Goal: Task Accomplishment & Management: Manage account settings

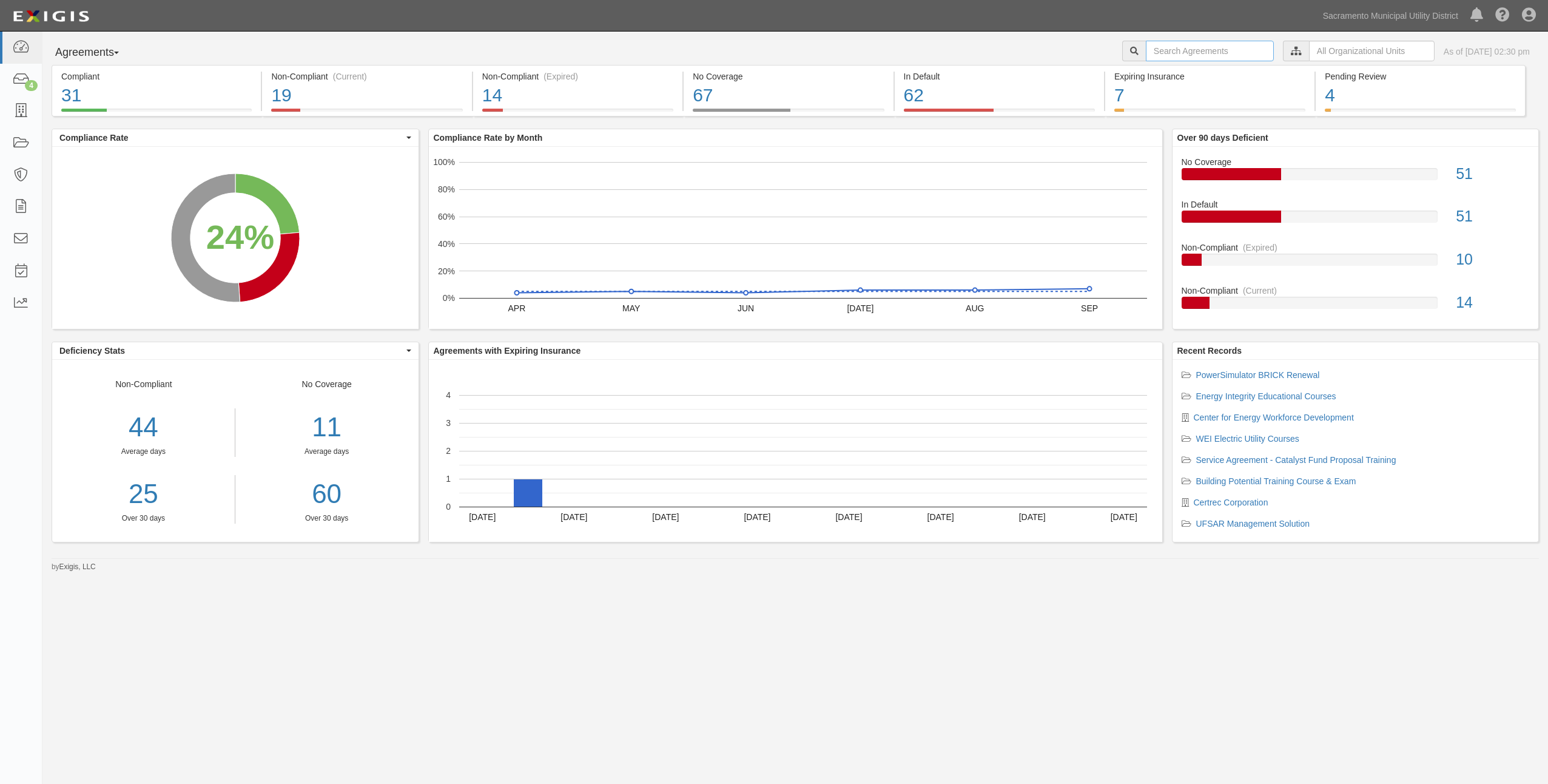
click at [1173, 43] on input "text" at bounding box center [1210, 51] width 128 height 21
type input "home energy"
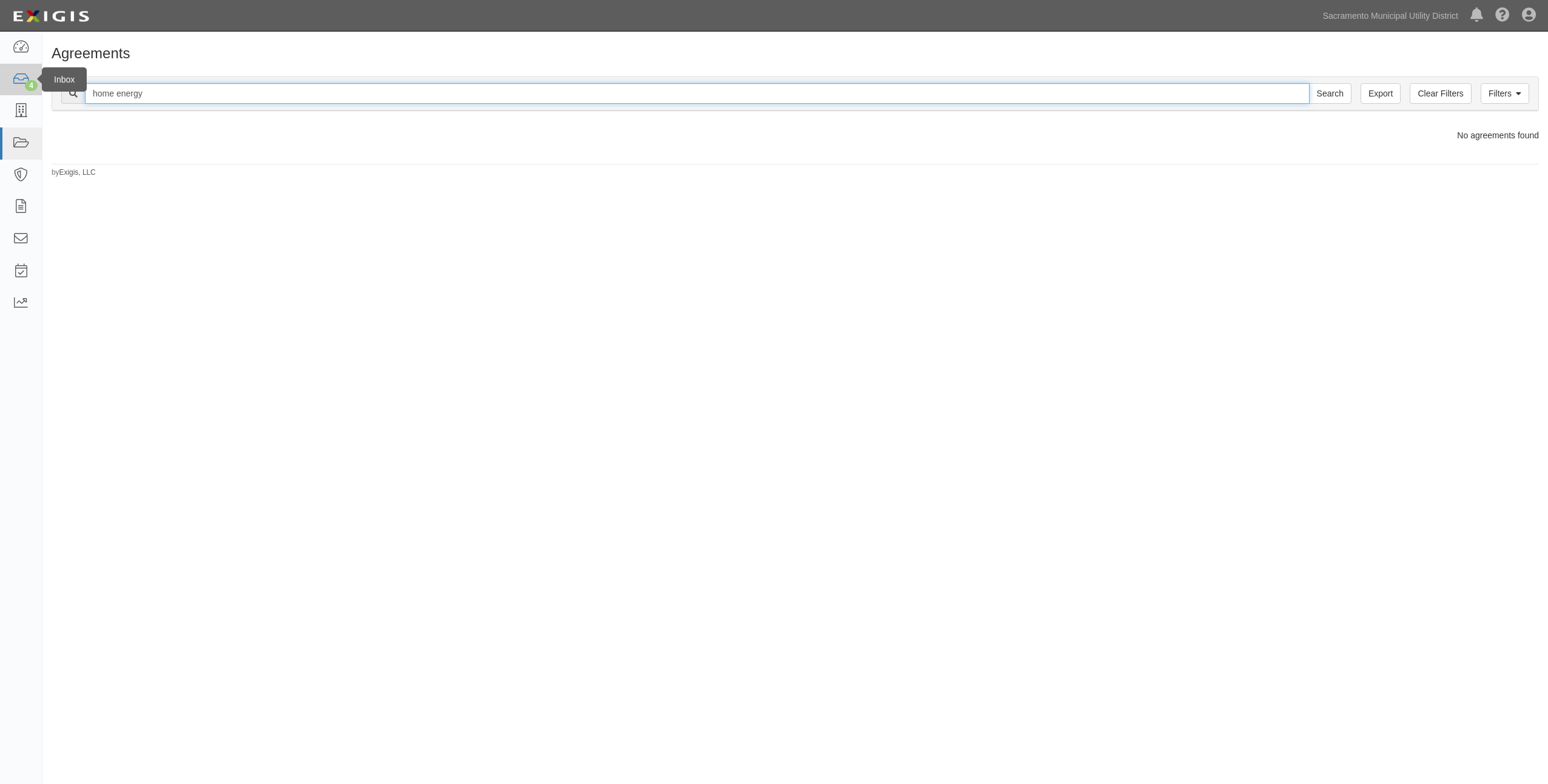
drag, startPoint x: 188, startPoint y: 96, endPoint x: 0, endPoint y: 78, distance: 188.9
click at [0, 78] on html "Toggle navigation Dashboard 4 Inbox Parties Agreements Coverages Documents Mess…" at bounding box center [774, 371] width 1548 height 742
paste input "4500153717"
type input "4500153717"
click at [1309, 83] on input "Search" at bounding box center [1330, 93] width 43 height 21
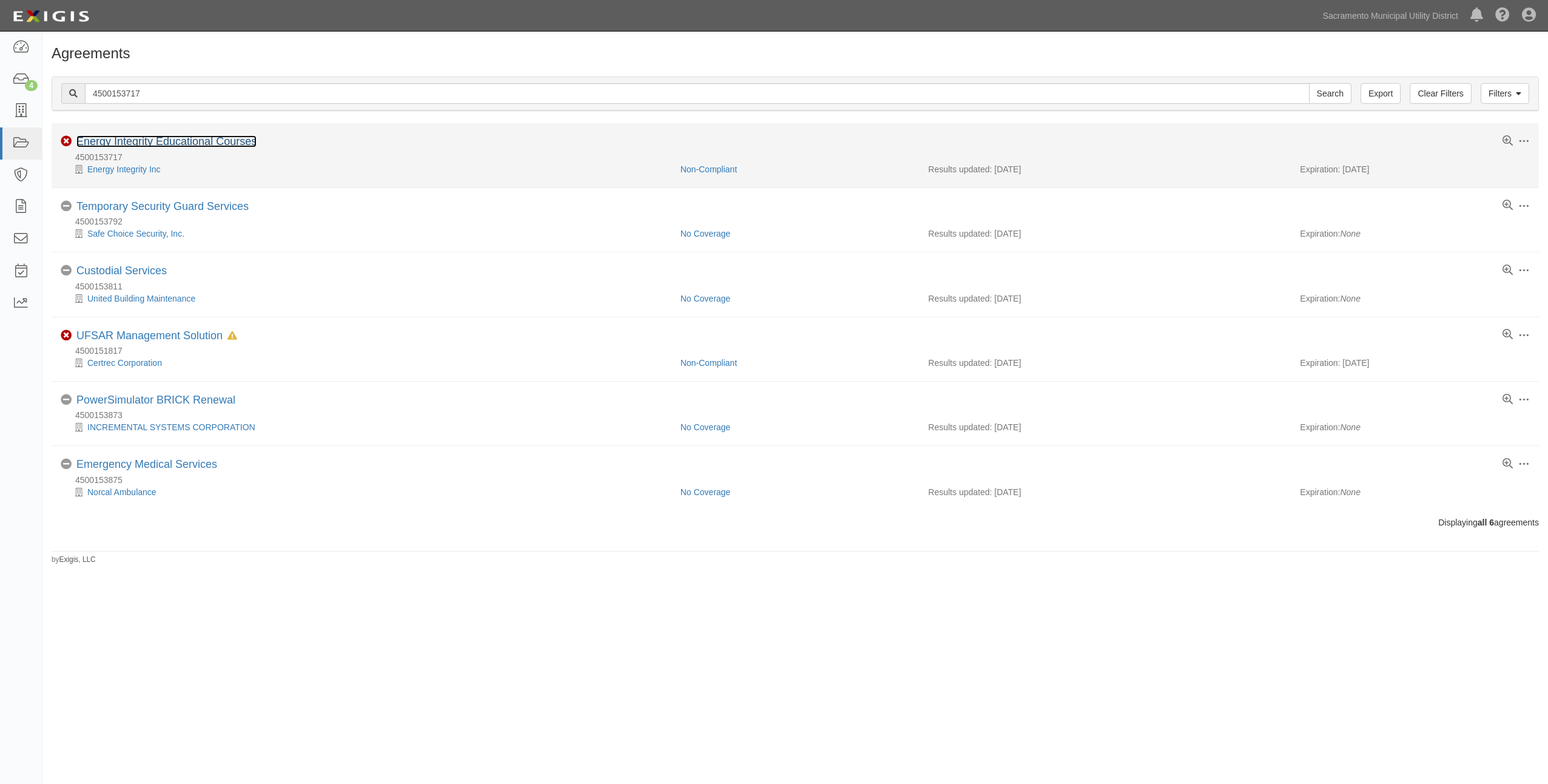
click at [189, 145] on link "Energy Integrity Educational Courses" at bounding box center [166, 141] width 180 height 12
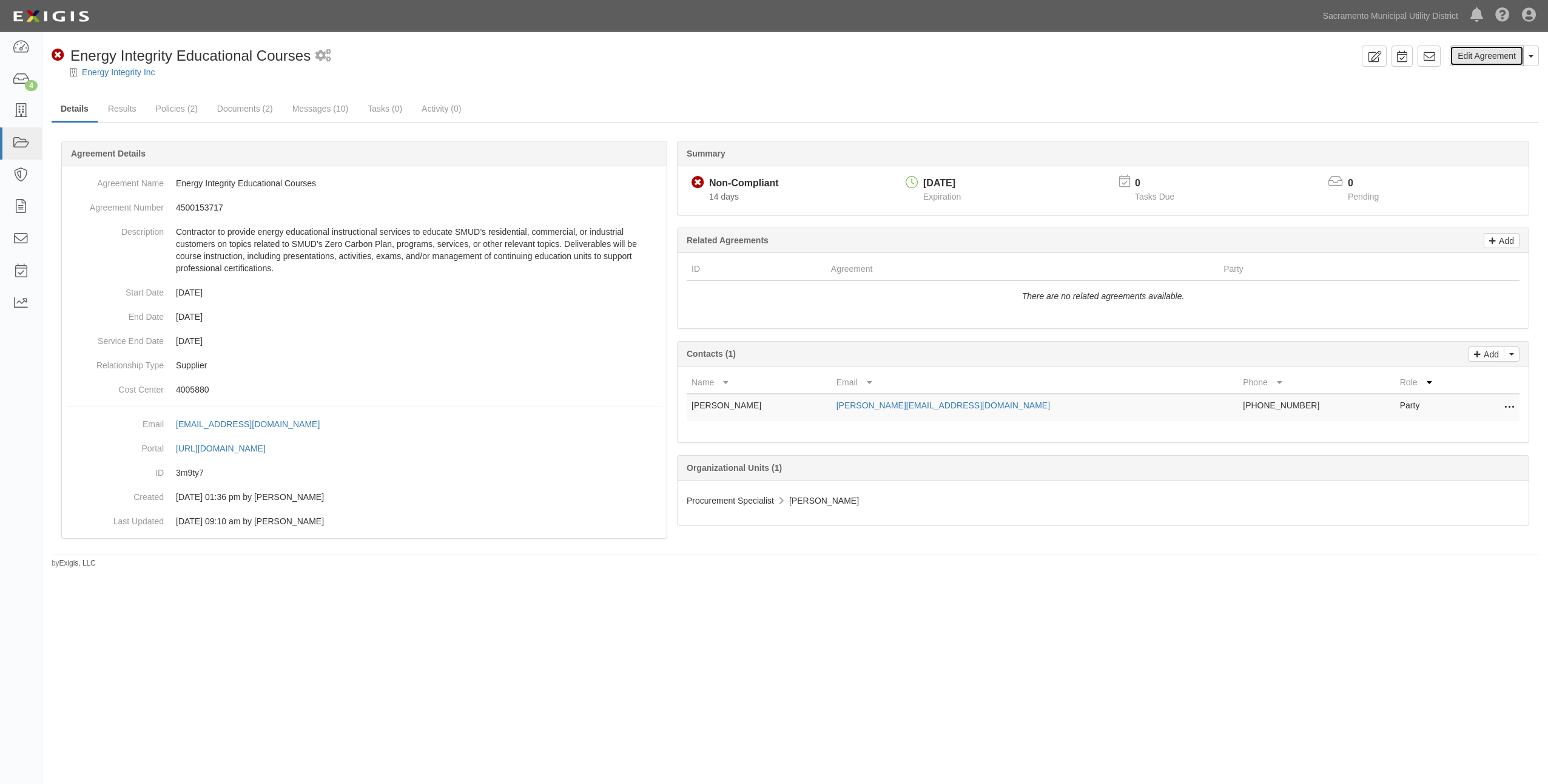
click at [1492, 56] on link "Edit Agreement" at bounding box center [1487, 56] width 74 height 21
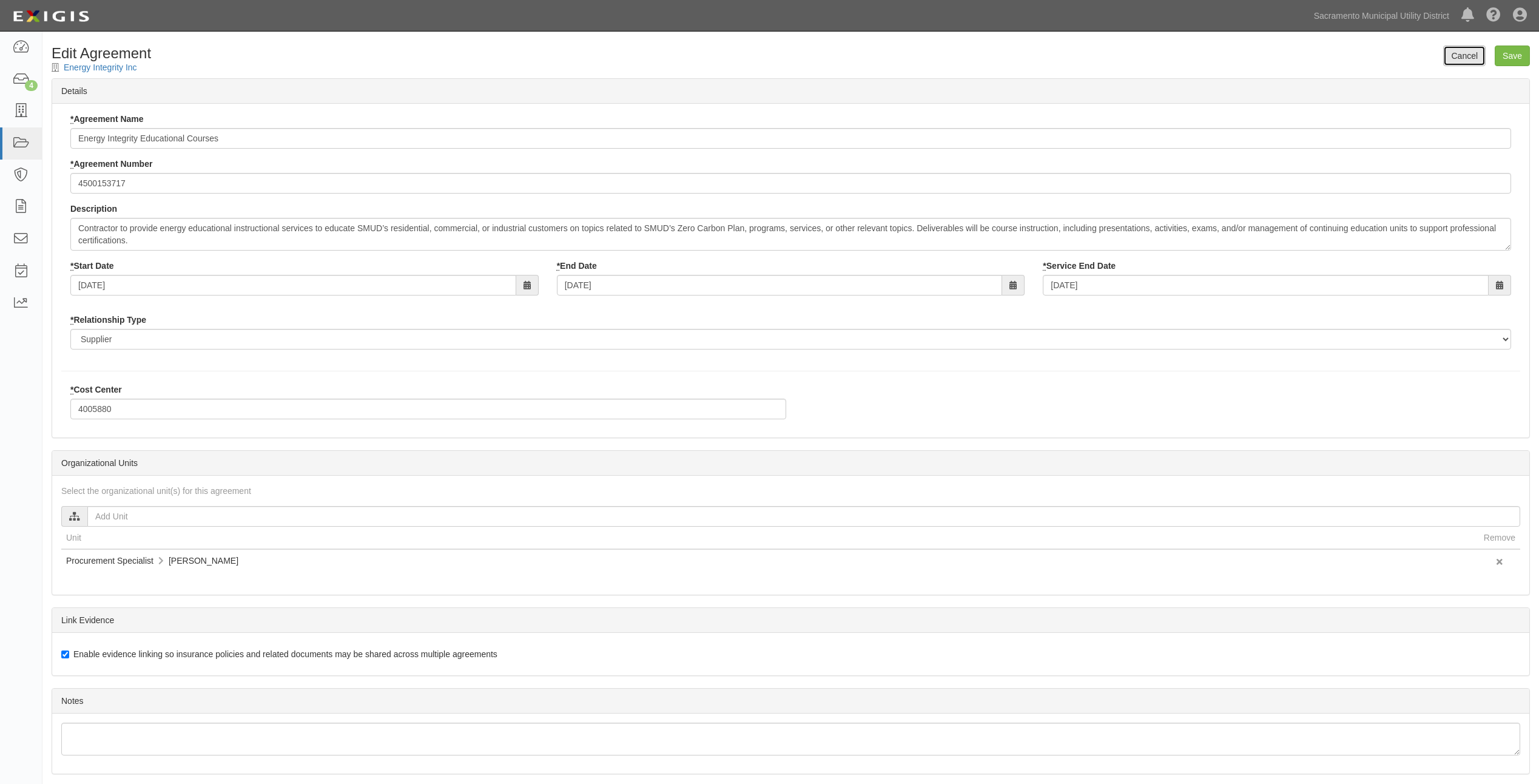
click at [1463, 53] on link "Cancel" at bounding box center [1465, 56] width 43 height 21
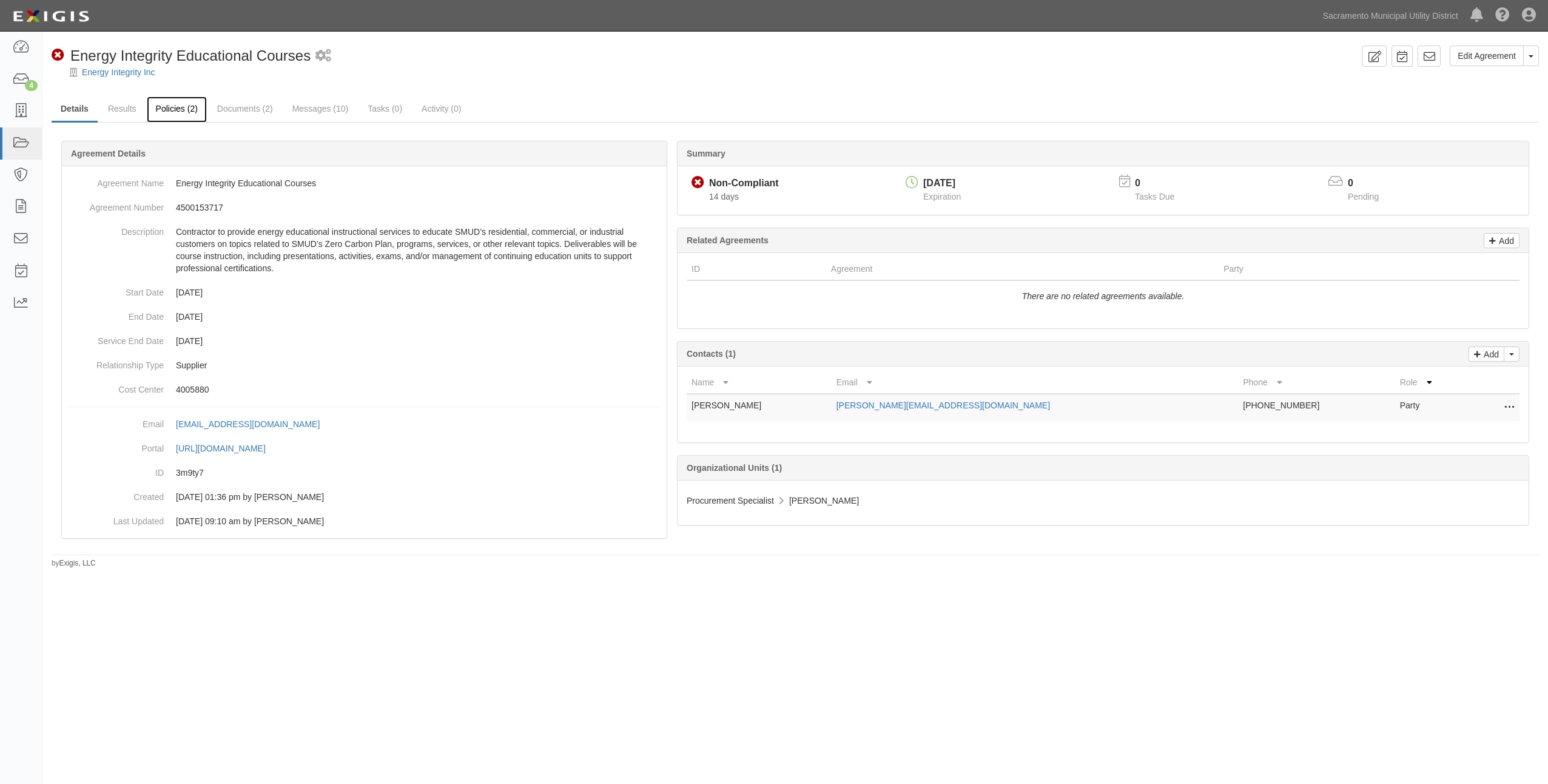
click at [166, 107] on link "Policies (2)" at bounding box center [177, 109] width 60 height 26
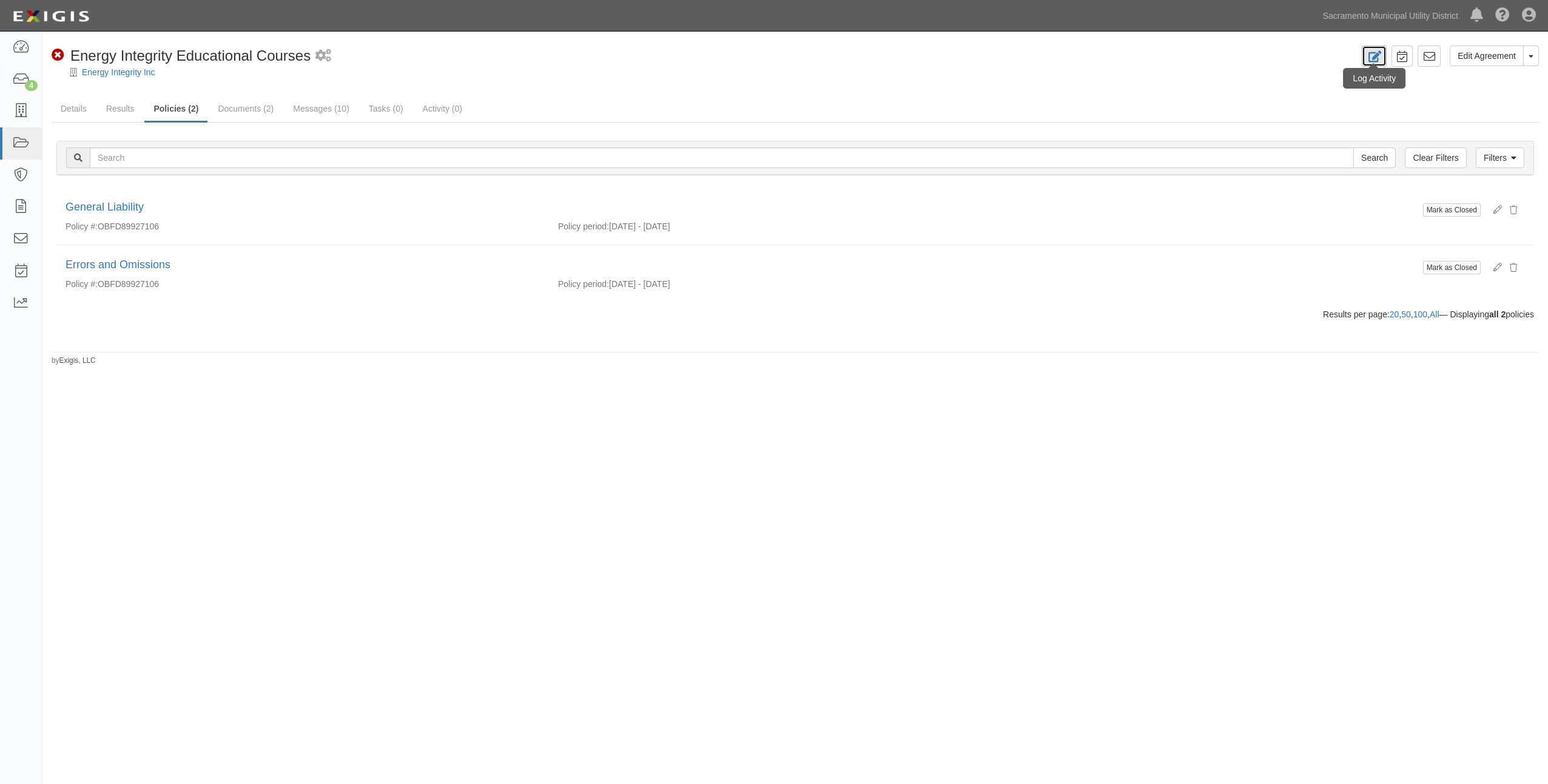
click at [1378, 56] on icon at bounding box center [1374, 57] width 14 height 12
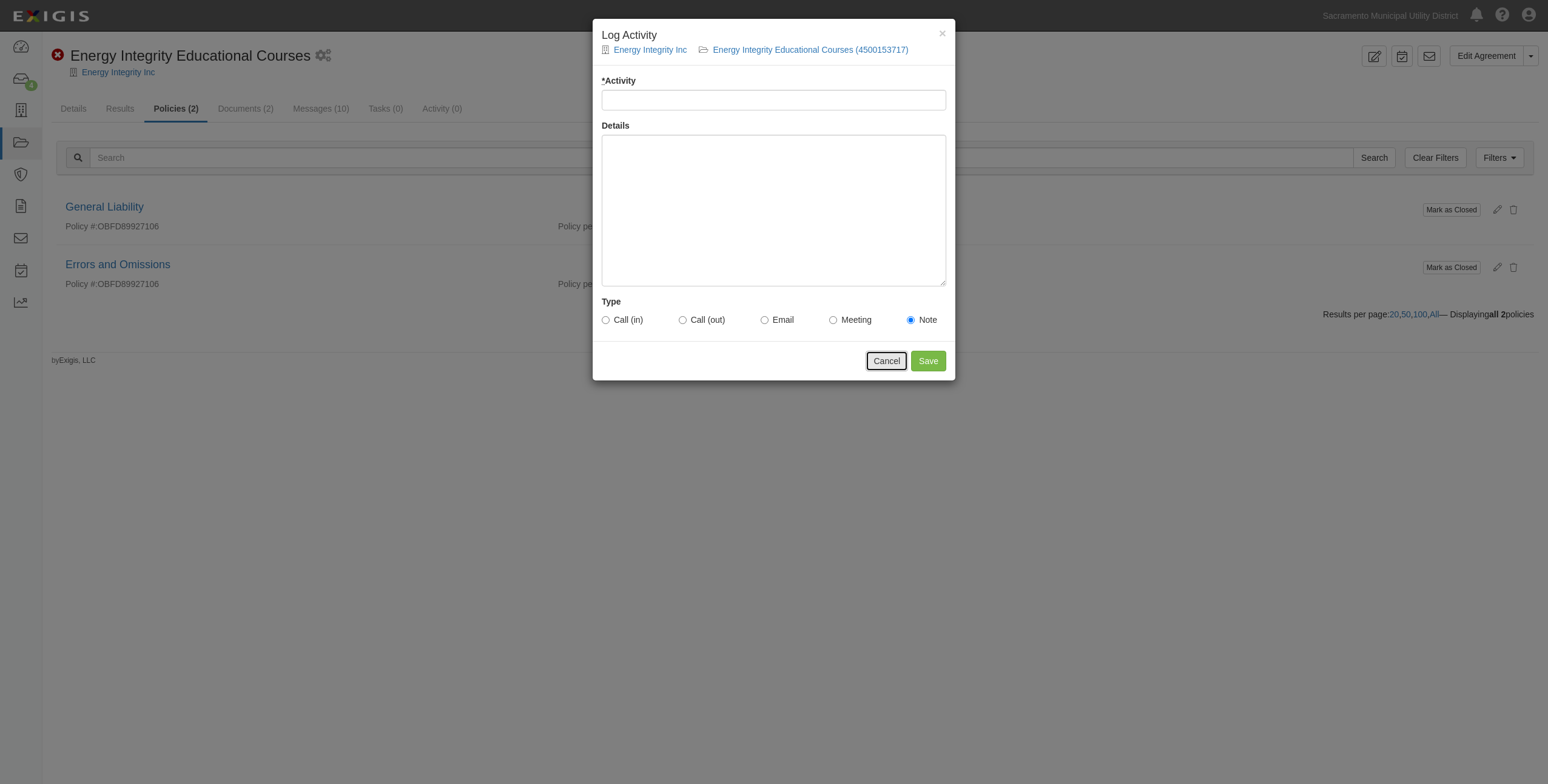
click at [894, 358] on button "Cancel" at bounding box center [887, 361] width 43 height 21
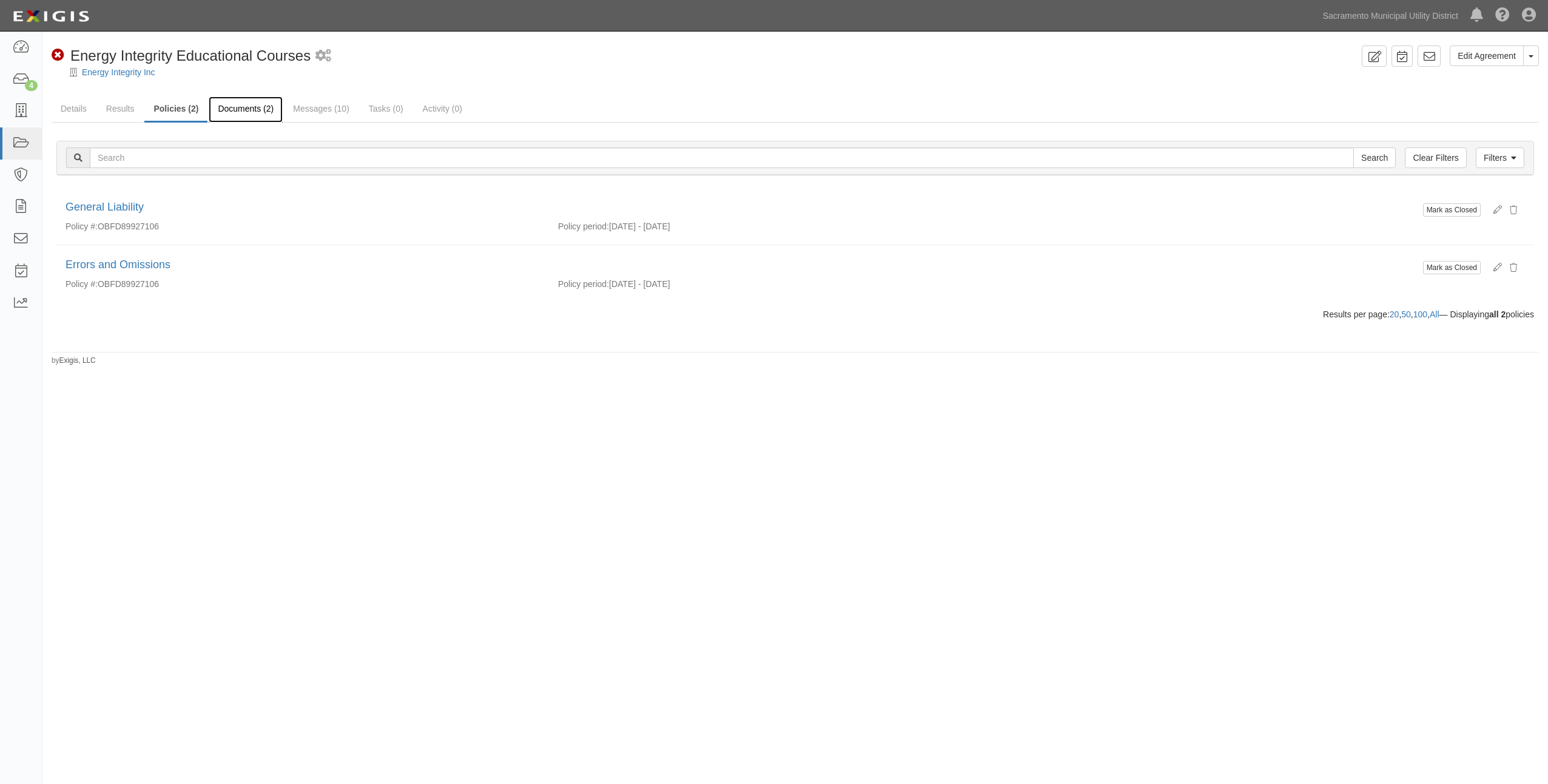
click at [250, 108] on link "Documents (2)" at bounding box center [245, 109] width 74 height 26
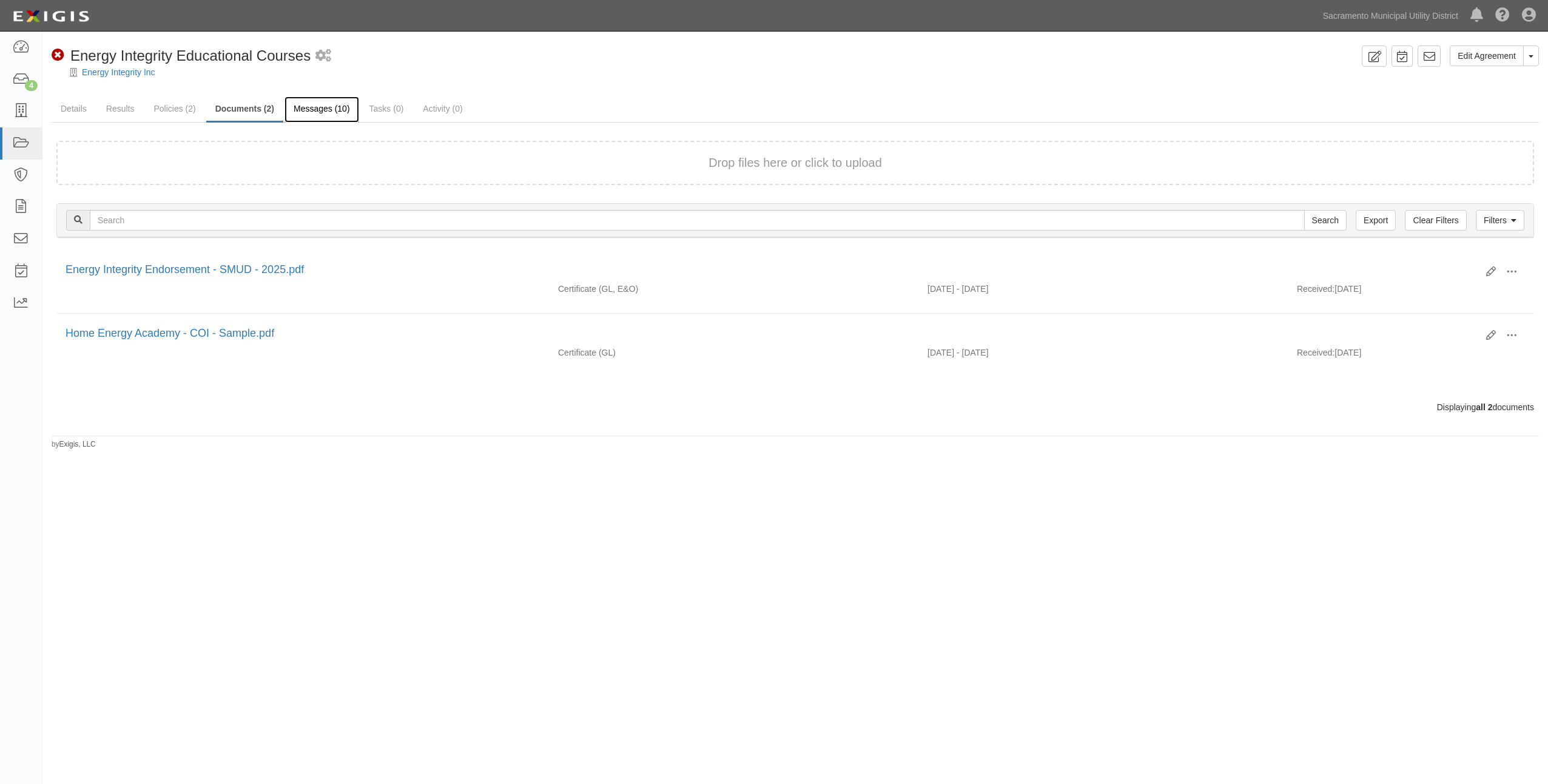
click at [345, 110] on link "Messages (10)" at bounding box center [321, 109] width 74 height 26
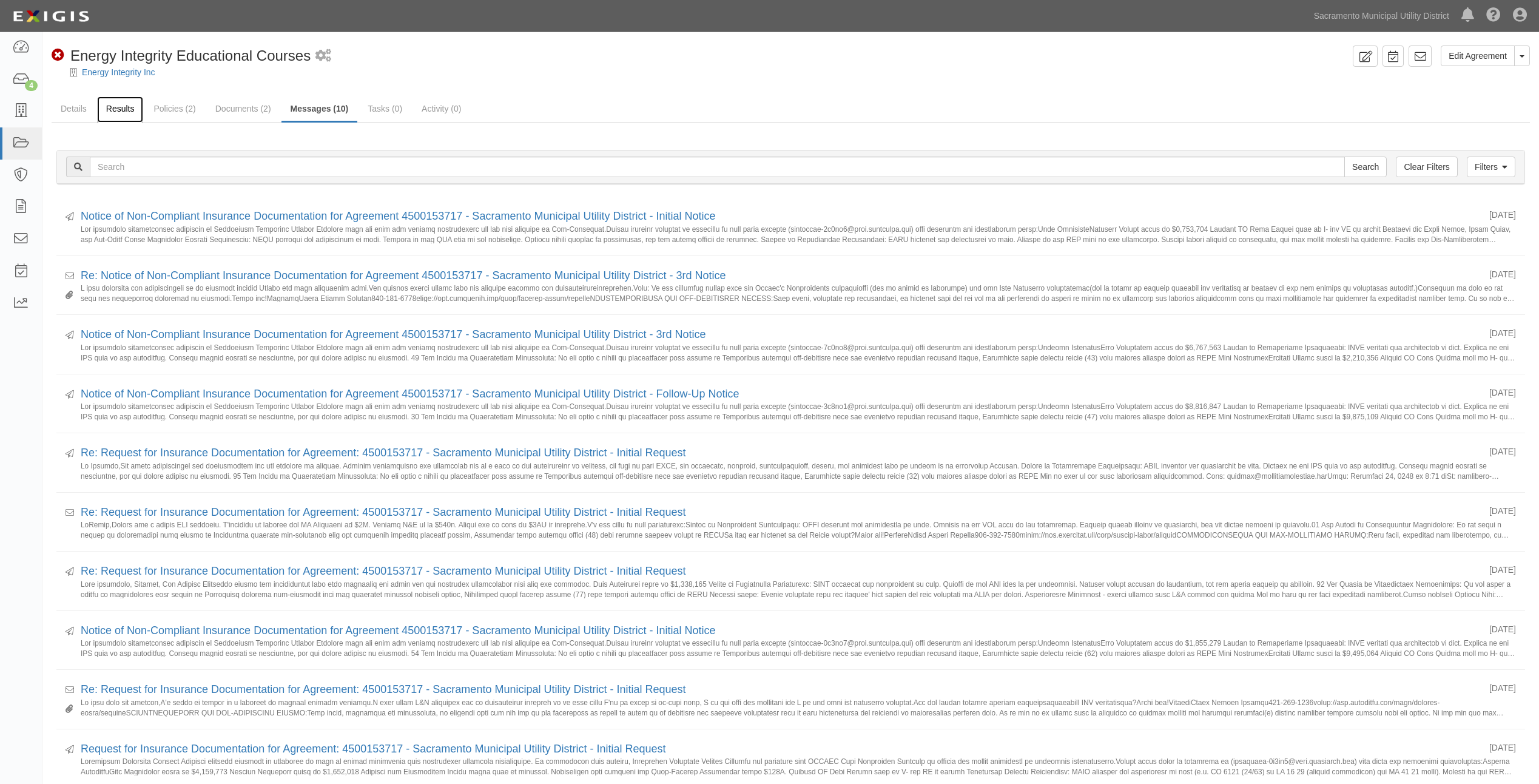
click at [121, 108] on link "Results" at bounding box center [120, 109] width 47 height 26
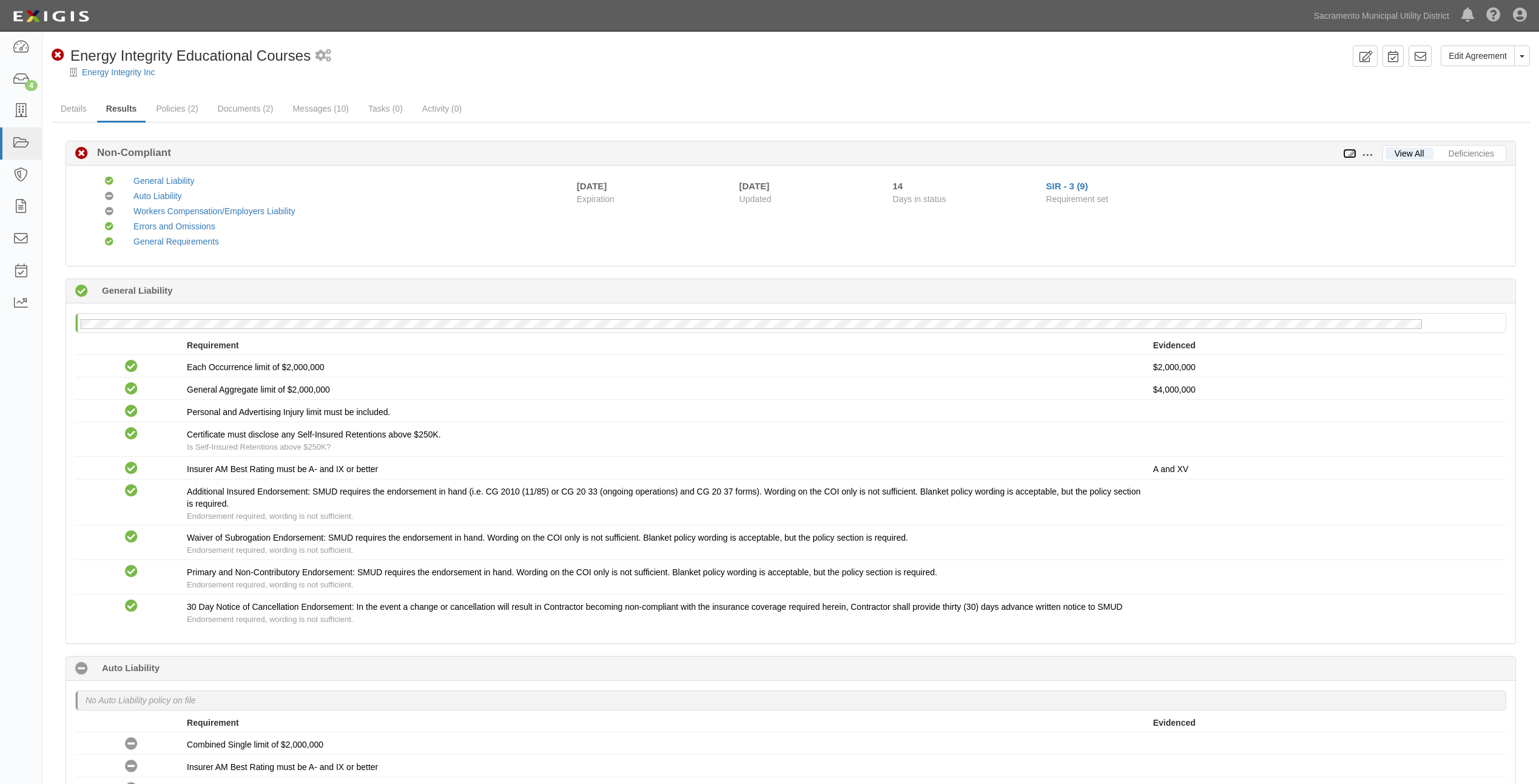
click at [1349, 155] on icon at bounding box center [1350, 153] width 14 height 8
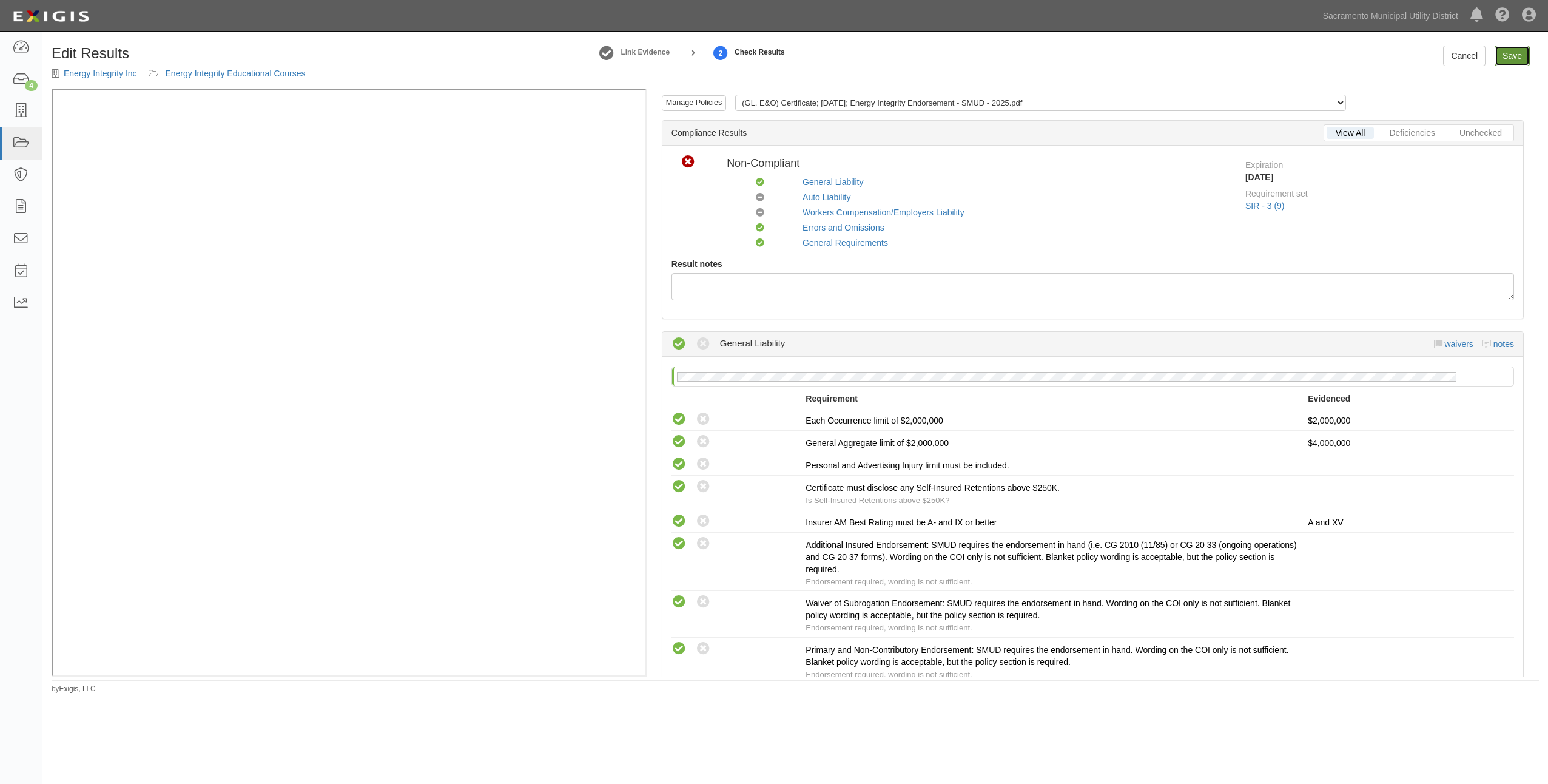
click at [1520, 59] on link "Save" at bounding box center [1512, 56] width 35 height 21
radio input "true"
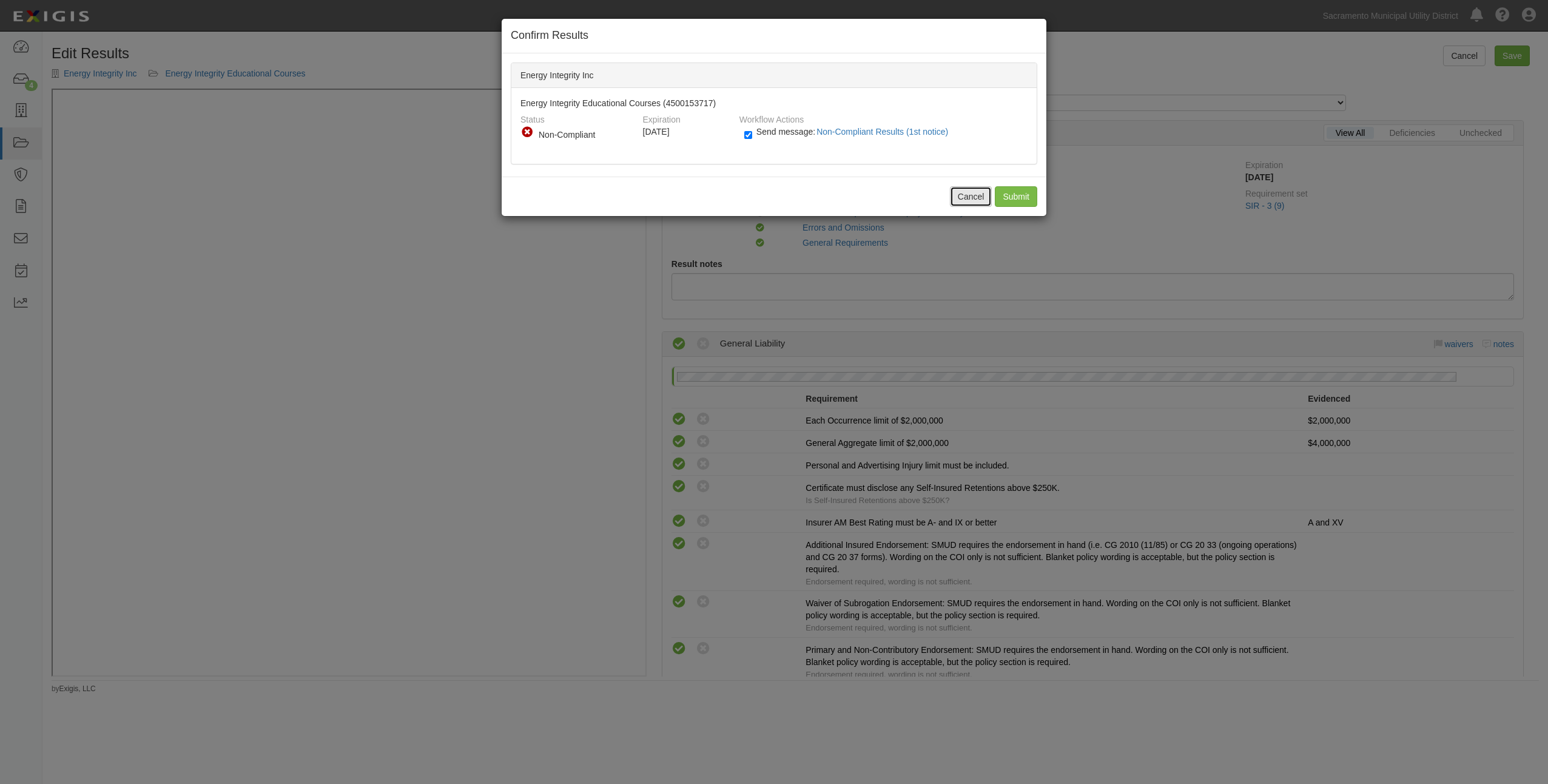
click at [976, 202] on button "Cancel" at bounding box center [971, 197] width 43 height 21
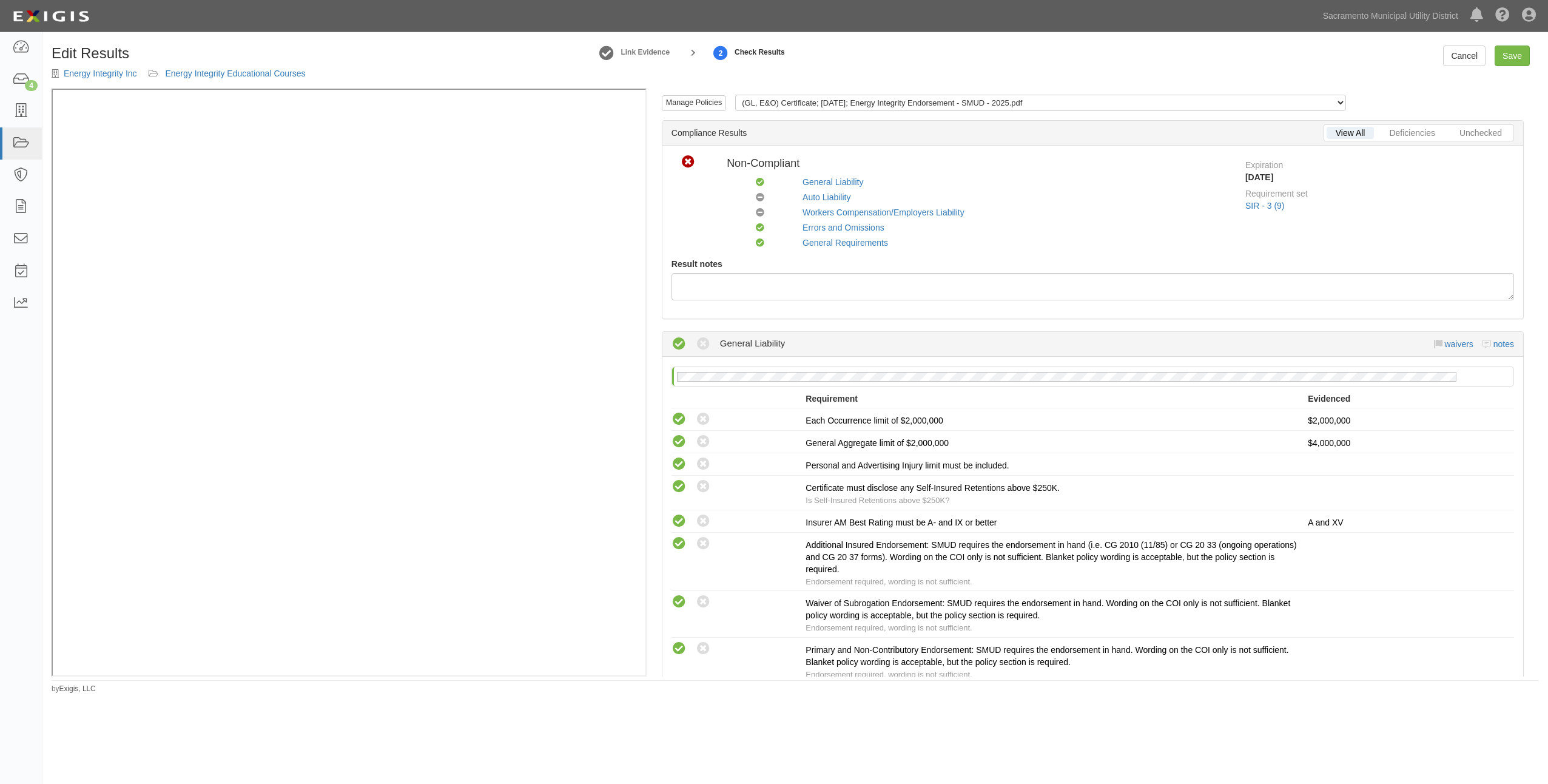
click at [1444, 66] on div "Edit Results Energy Integrity Inc Energy Integrity Educational Courses Link Evi…" at bounding box center [796, 67] width 1506 height 43
click at [1452, 57] on link "Cancel" at bounding box center [1464, 56] width 43 height 21
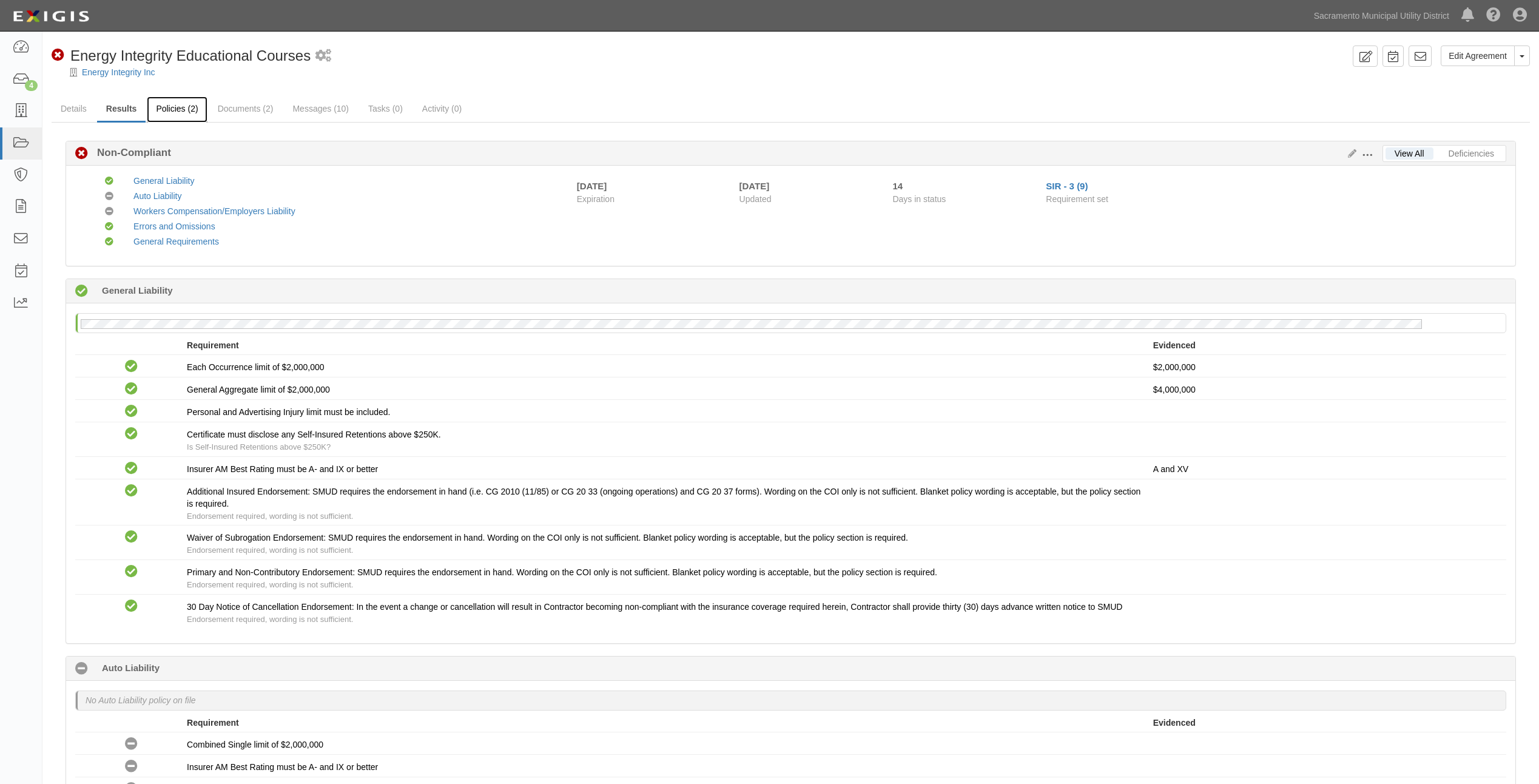
click at [196, 118] on link "Policies (2)" at bounding box center [177, 109] width 60 height 26
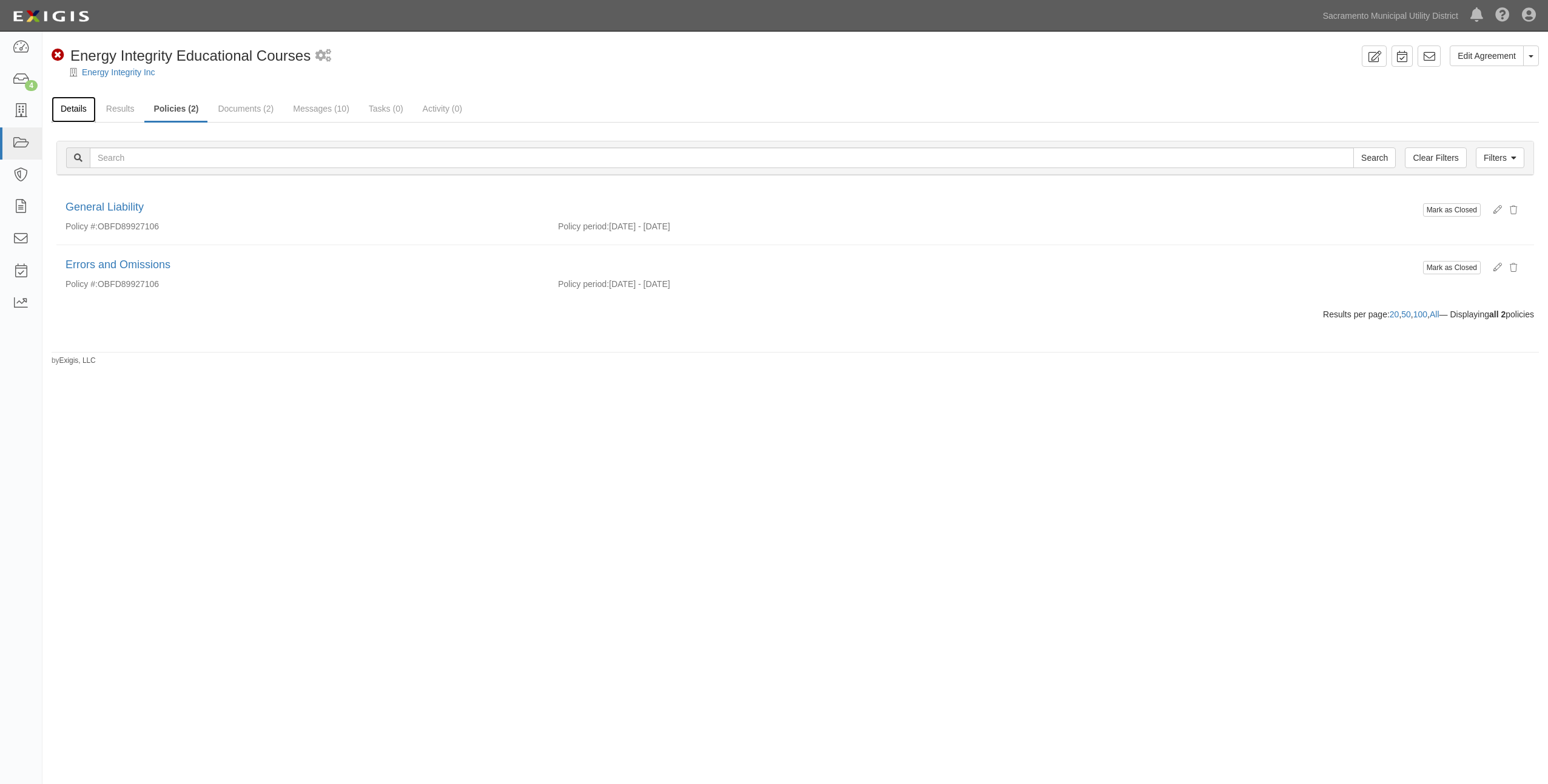
click at [82, 117] on link "Details" at bounding box center [74, 109] width 44 height 26
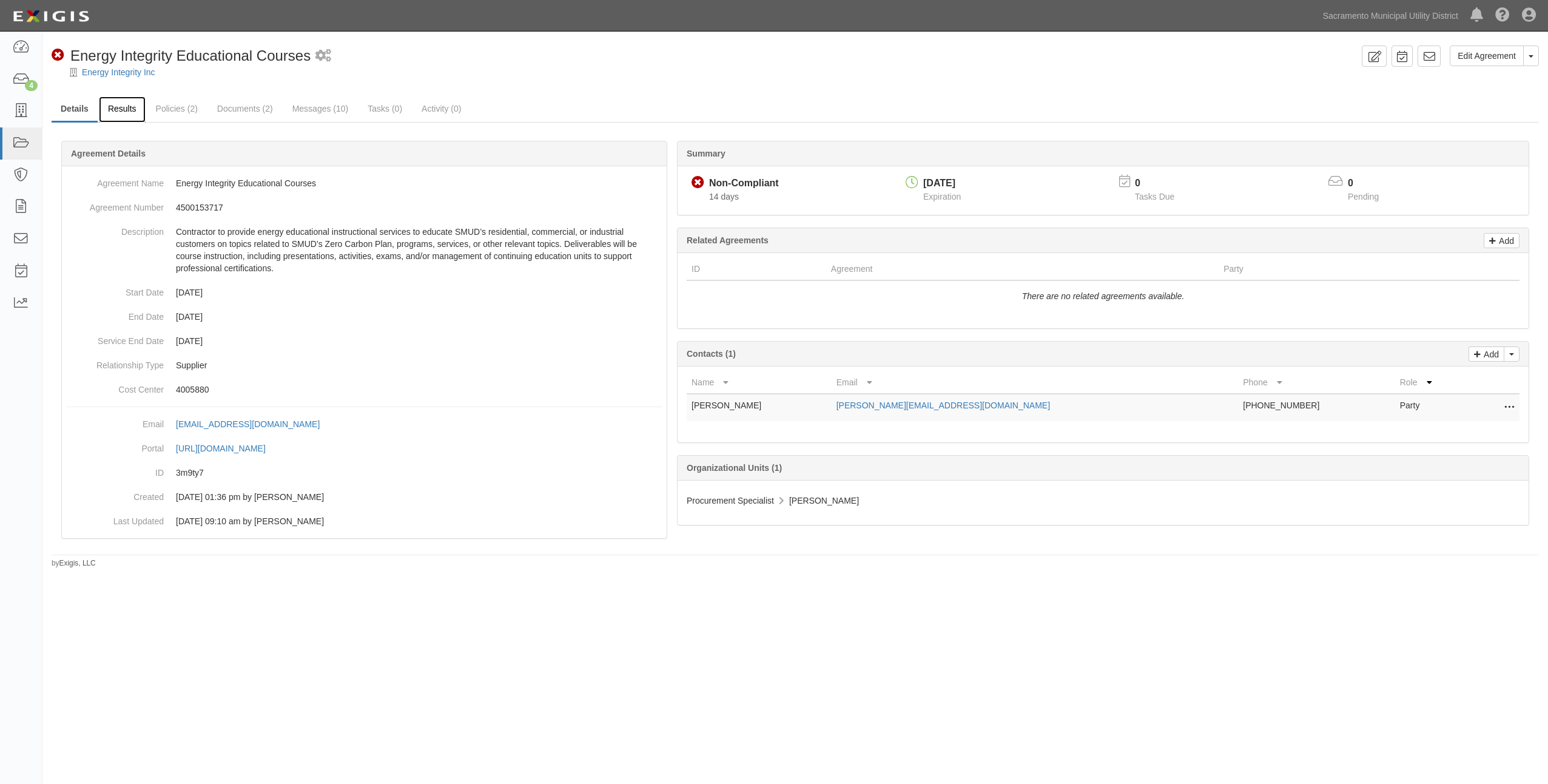
click at [116, 107] on link "Results" at bounding box center [122, 109] width 47 height 26
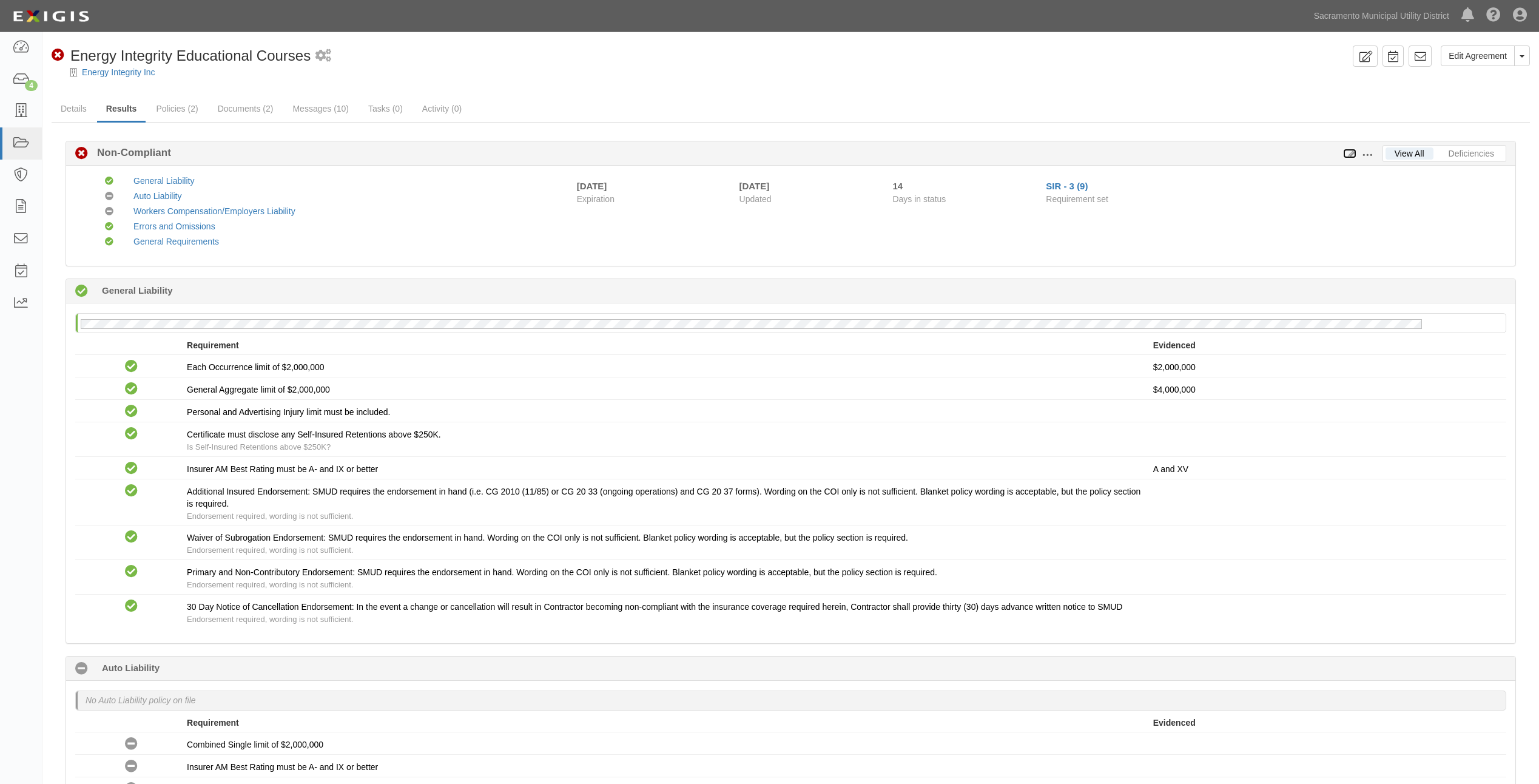
click at [1355, 151] on icon at bounding box center [1350, 153] width 14 height 8
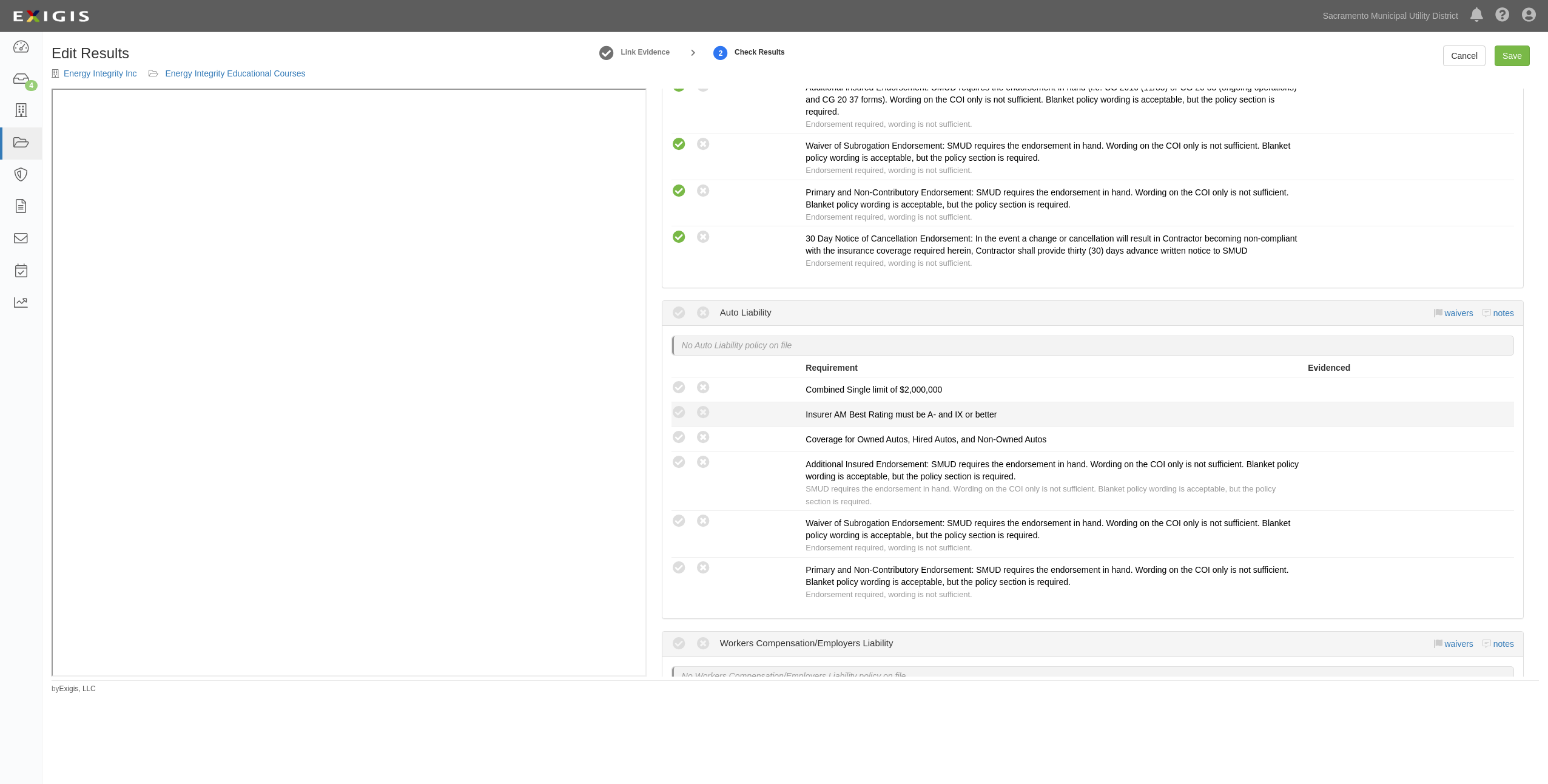
scroll to position [486, 0]
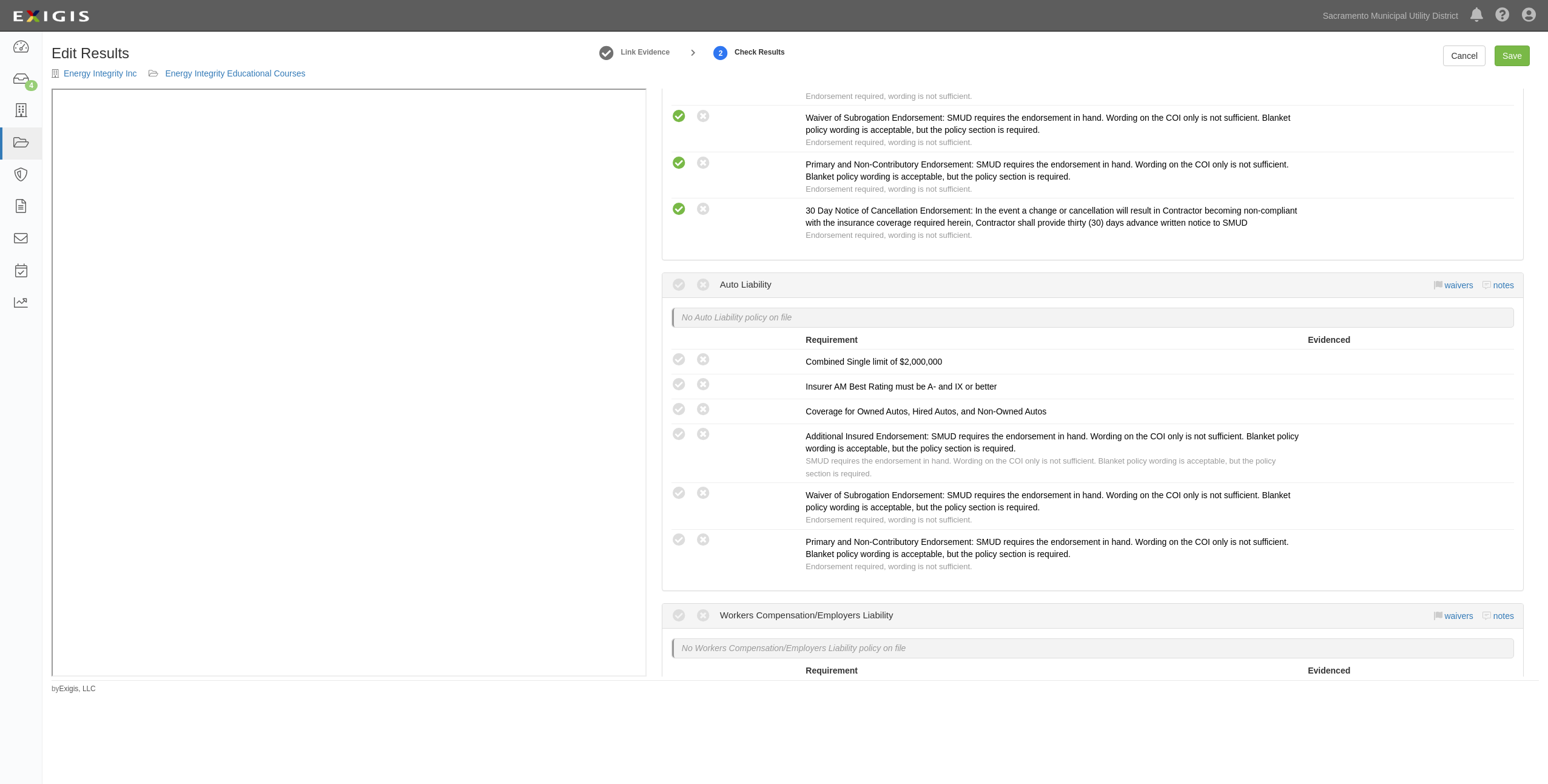
click at [701, 293] on icon at bounding box center [703, 285] width 15 height 15
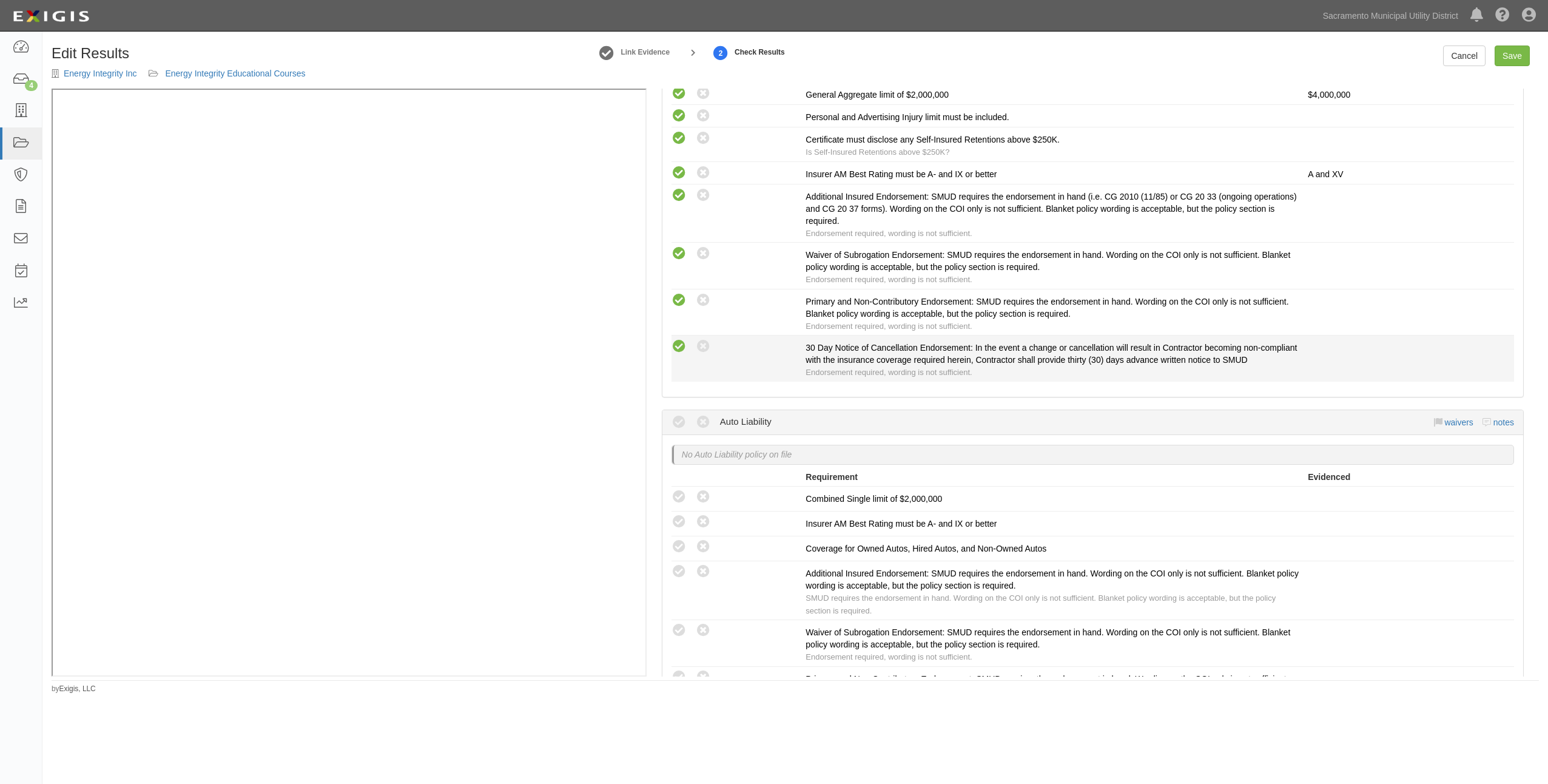
scroll to position [0, 0]
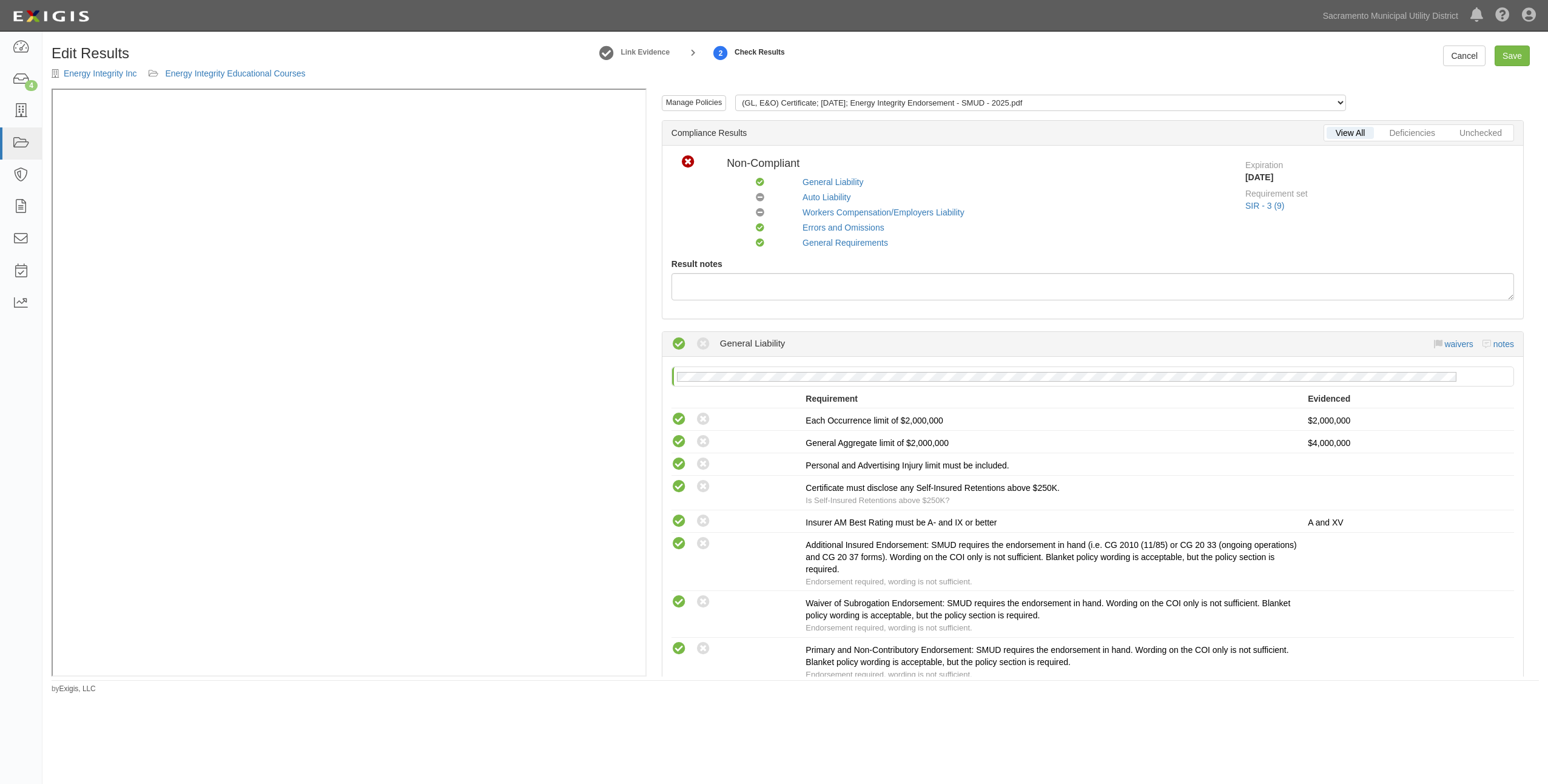
click at [1442, 55] on div "Cancel Save" at bounding box center [1297, 56] width 502 height 21
click at [1459, 58] on link "Cancel" at bounding box center [1464, 56] width 43 height 21
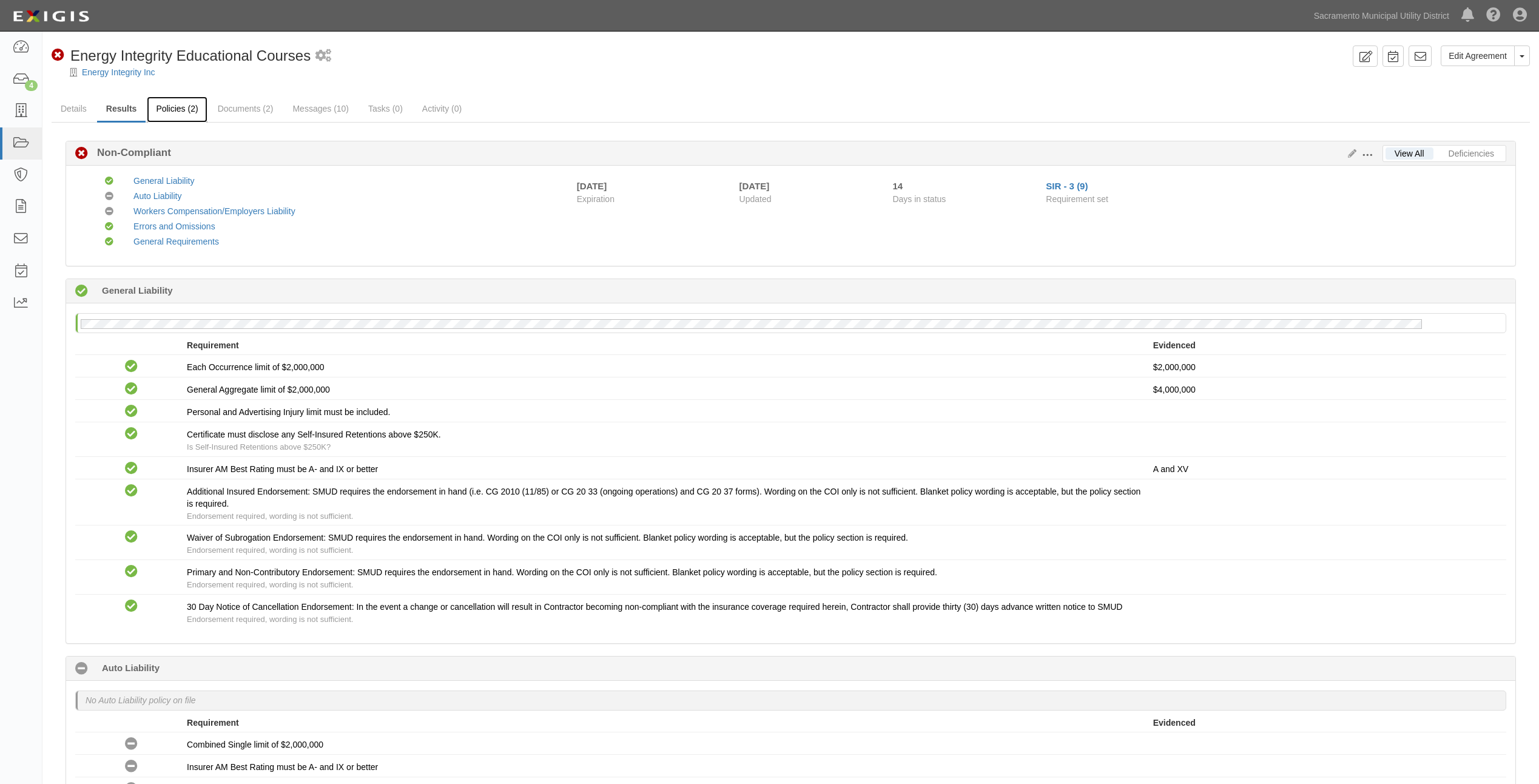
click at [174, 117] on link "Policies (2)" at bounding box center [177, 109] width 60 height 26
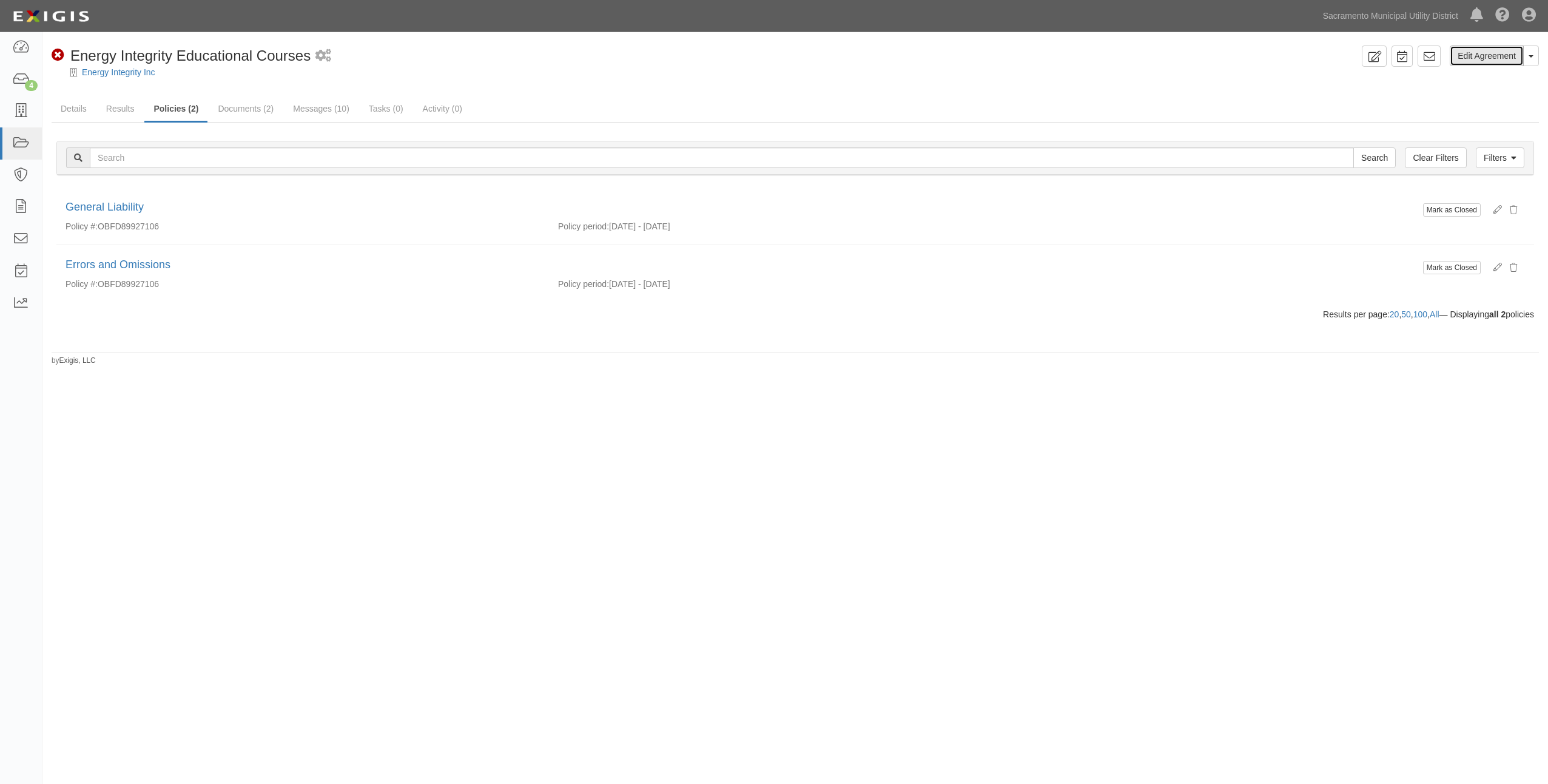
click at [1505, 50] on link "Edit Agreement" at bounding box center [1487, 56] width 74 height 21
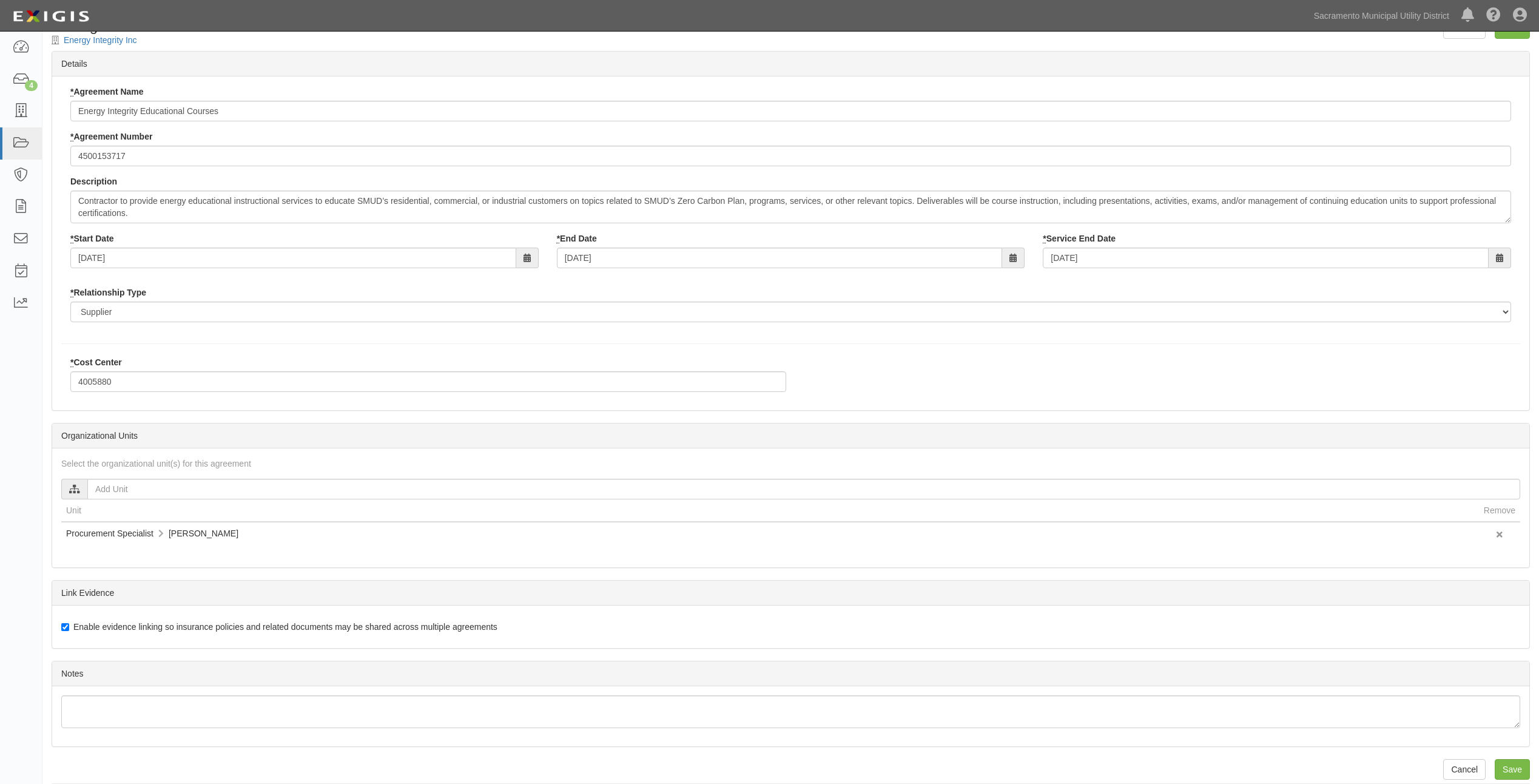
scroll to position [41, 0]
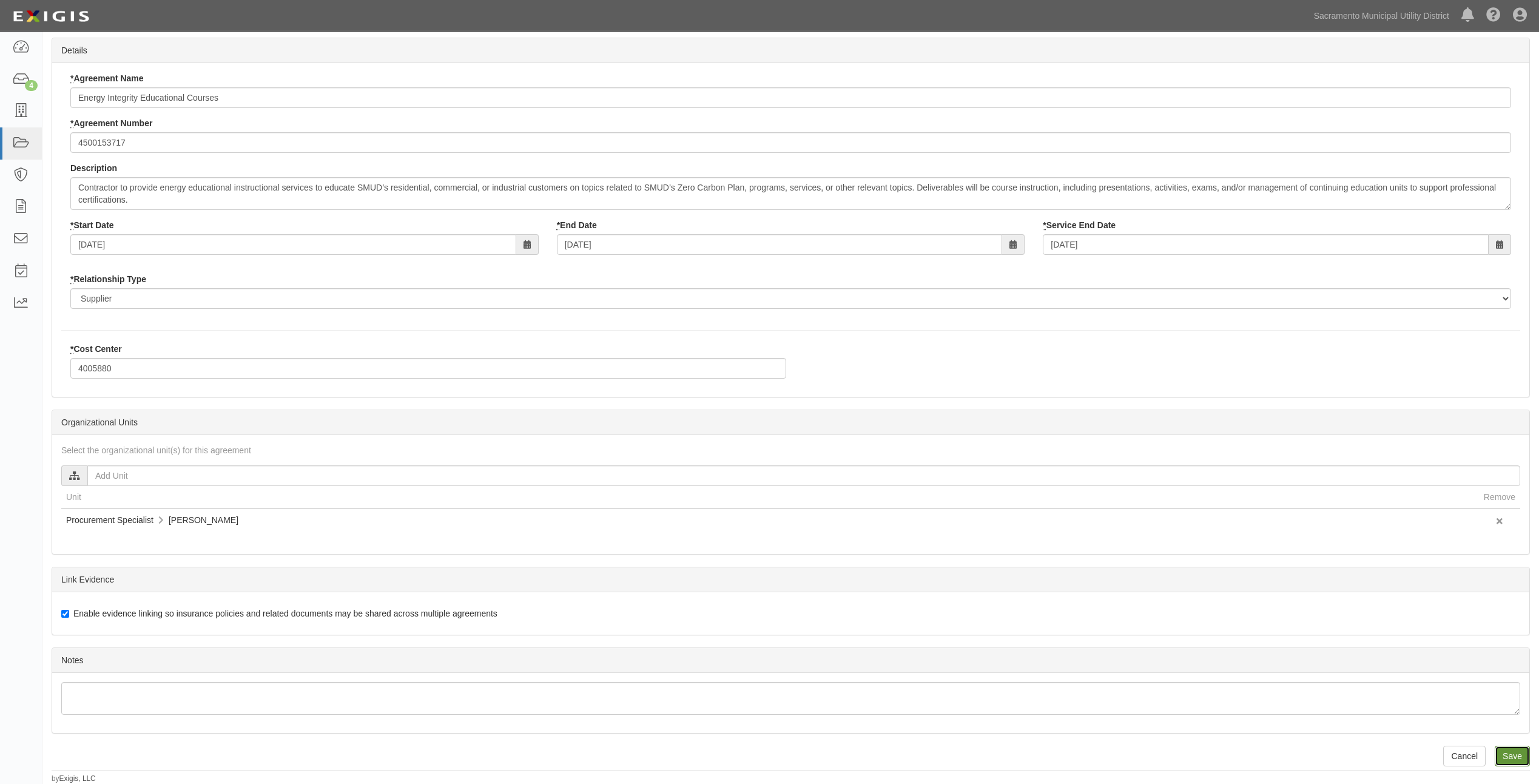
click at [1514, 749] on input "Save" at bounding box center [1512, 756] width 35 height 21
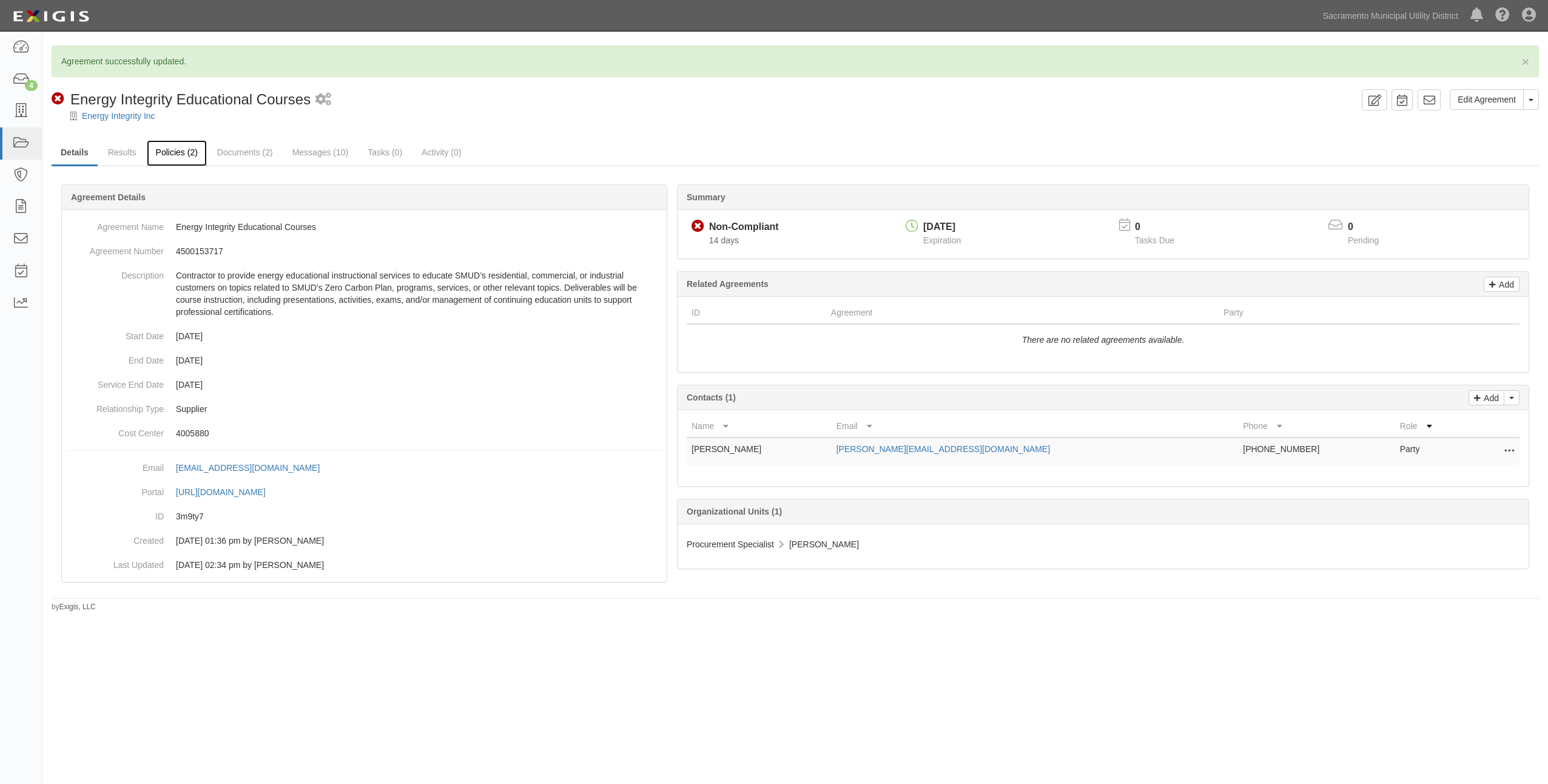
click at [186, 144] on link "Policies (2)" at bounding box center [177, 153] width 60 height 26
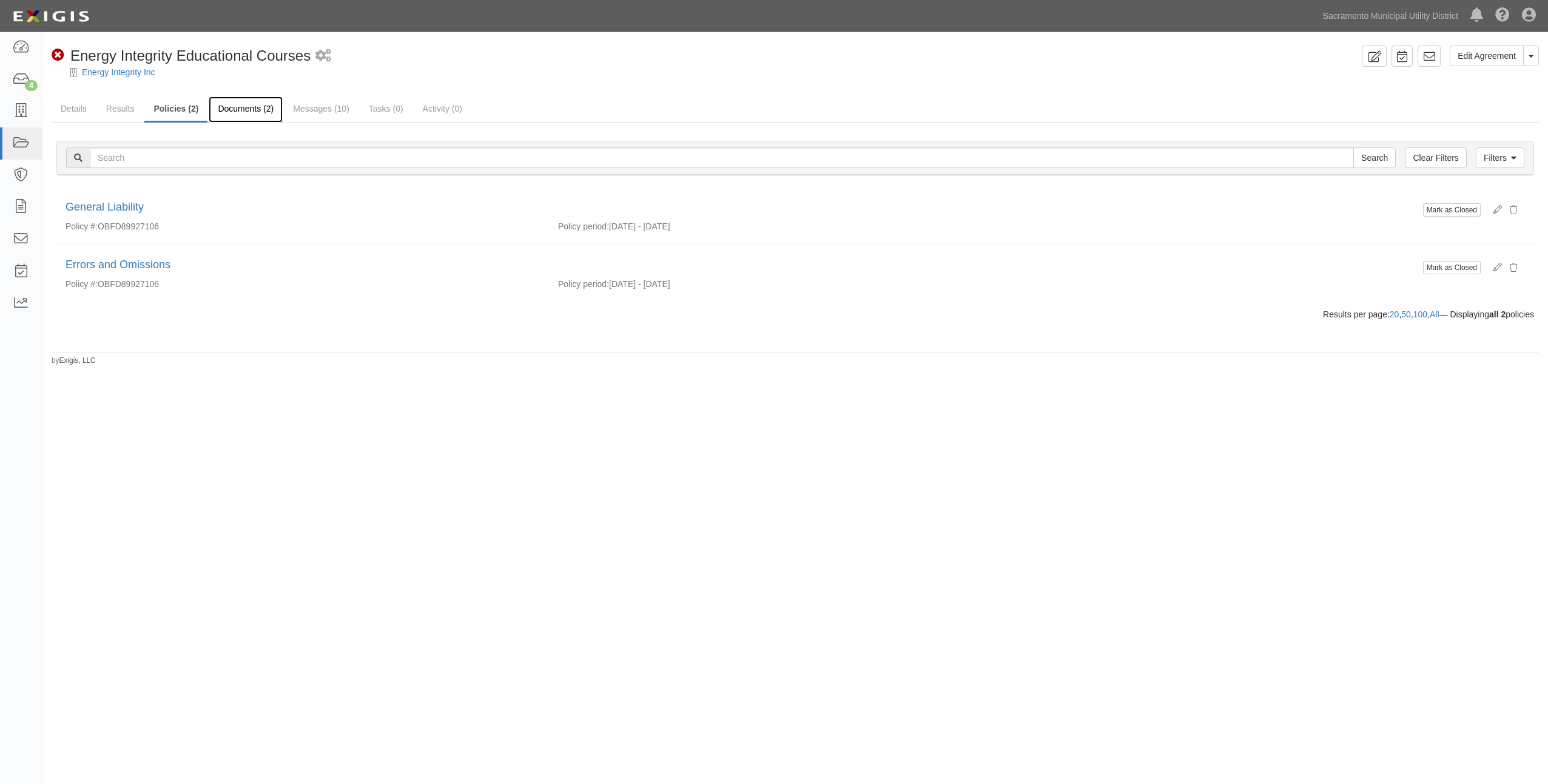
click at [250, 114] on link "Documents (2)" at bounding box center [245, 109] width 74 height 26
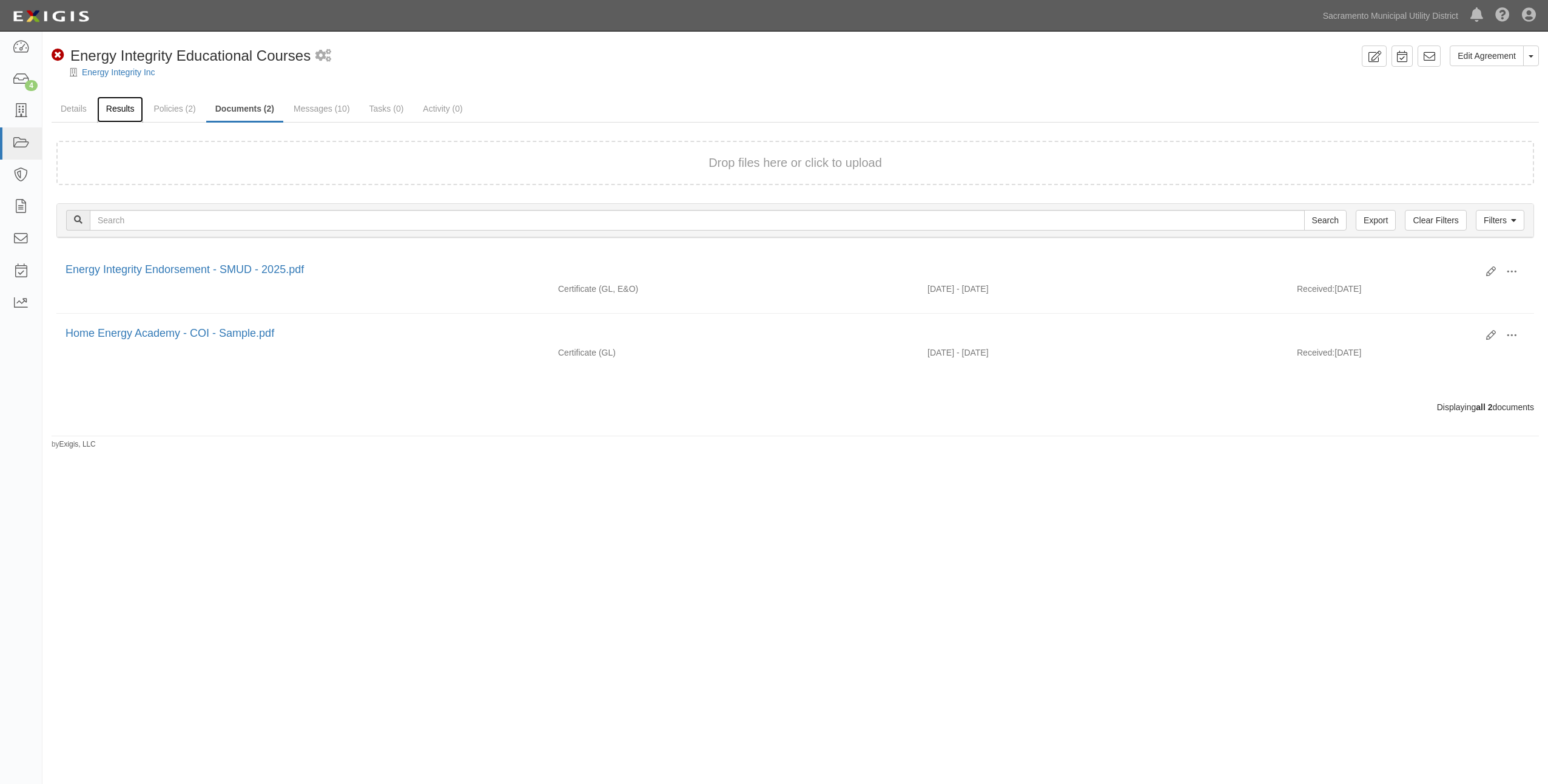
click at [99, 111] on link "Results" at bounding box center [120, 109] width 47 height 26
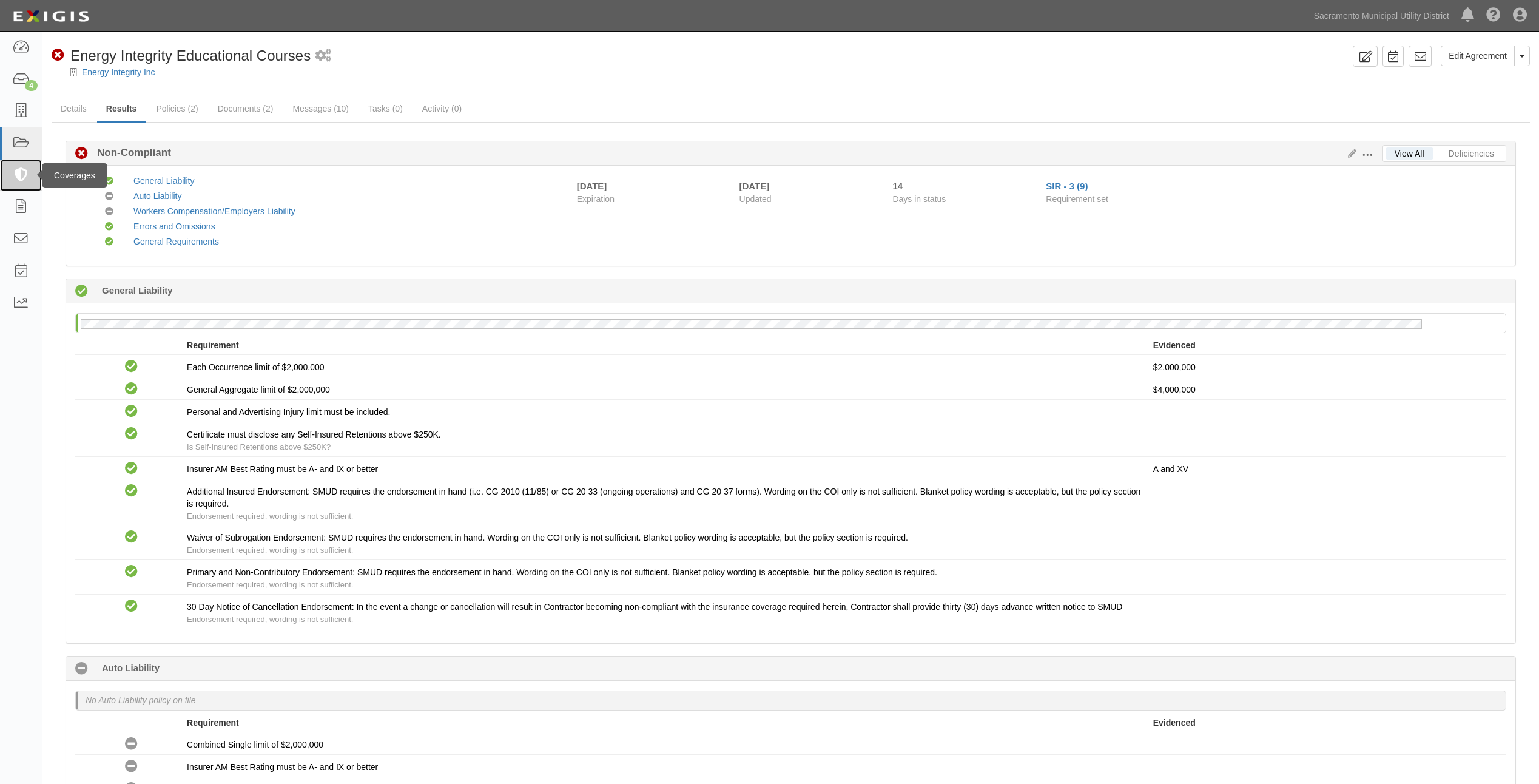
click at [15, 175] on icon at bounding box center [21, 176] width 17 height 14
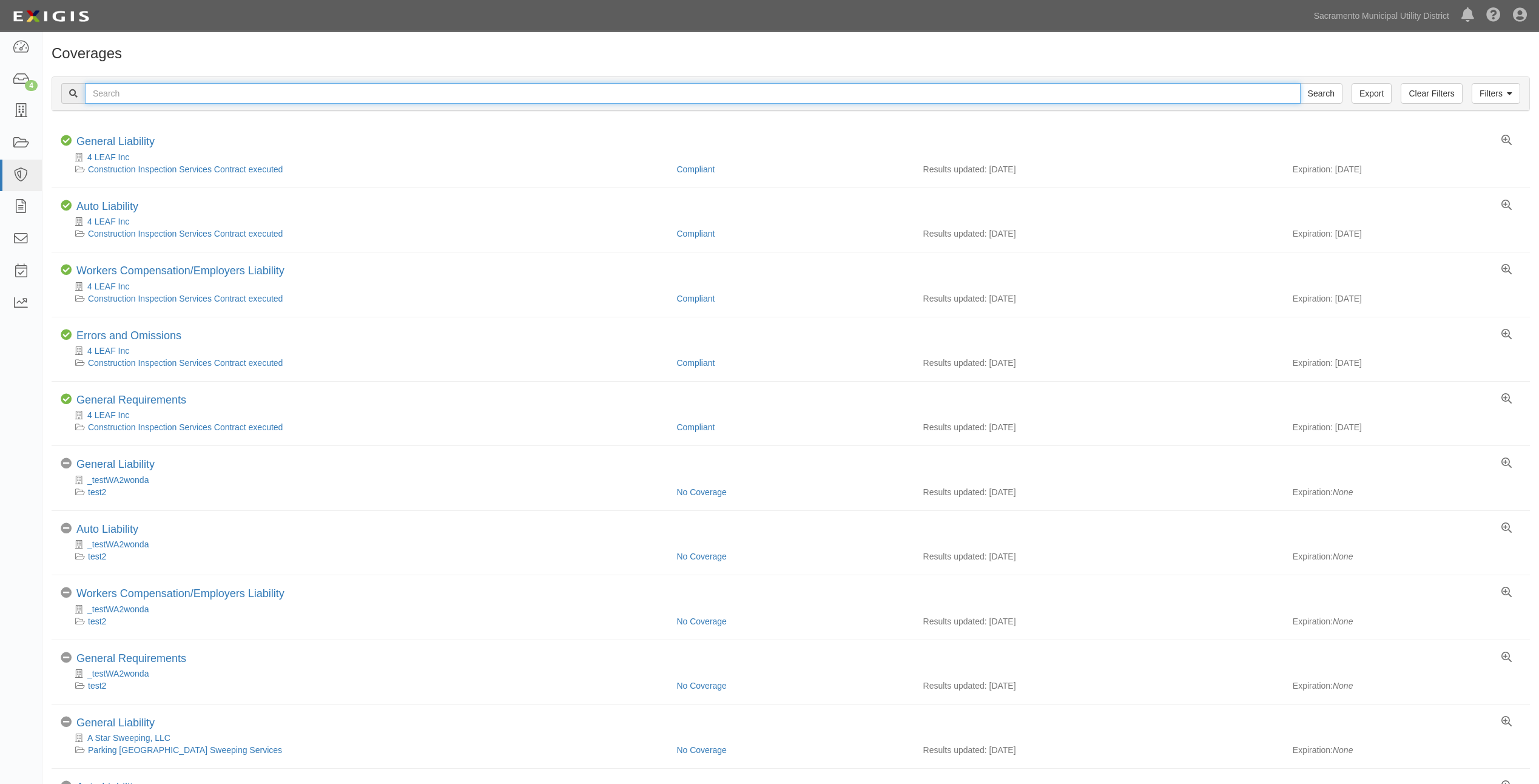
click at [146, 97] on input "text" at bounding box center [693, 93] width 1216 height 21
type input "h"
type input "energy integrity"
click at [1300, 83] on input "Search" at bounding box center [1321, 93] width 43 height 21
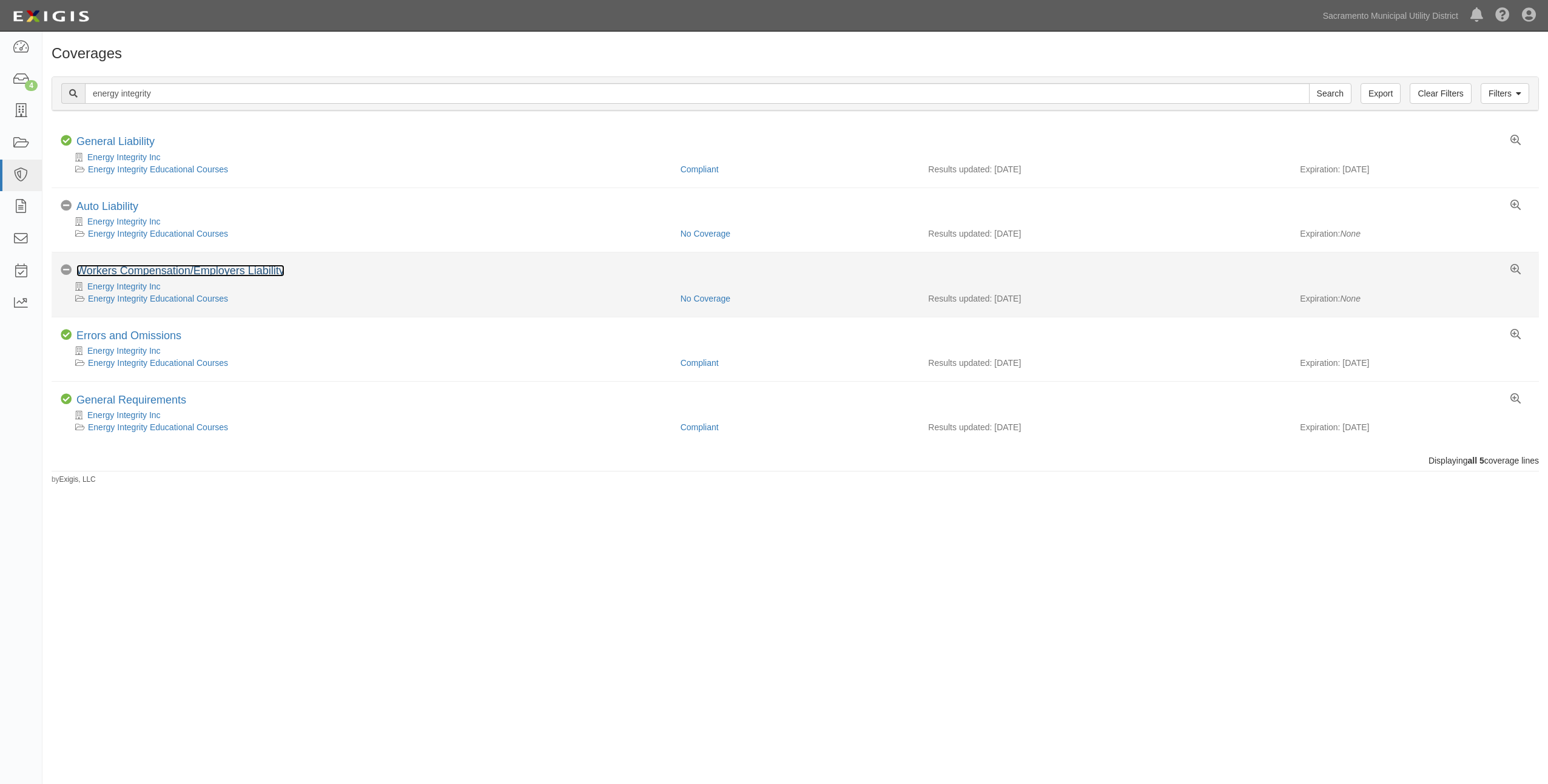
click at [176, 268] on link "Workers Compensation/Employers Liability" at bounding box center [180, 271] width 208 height 12
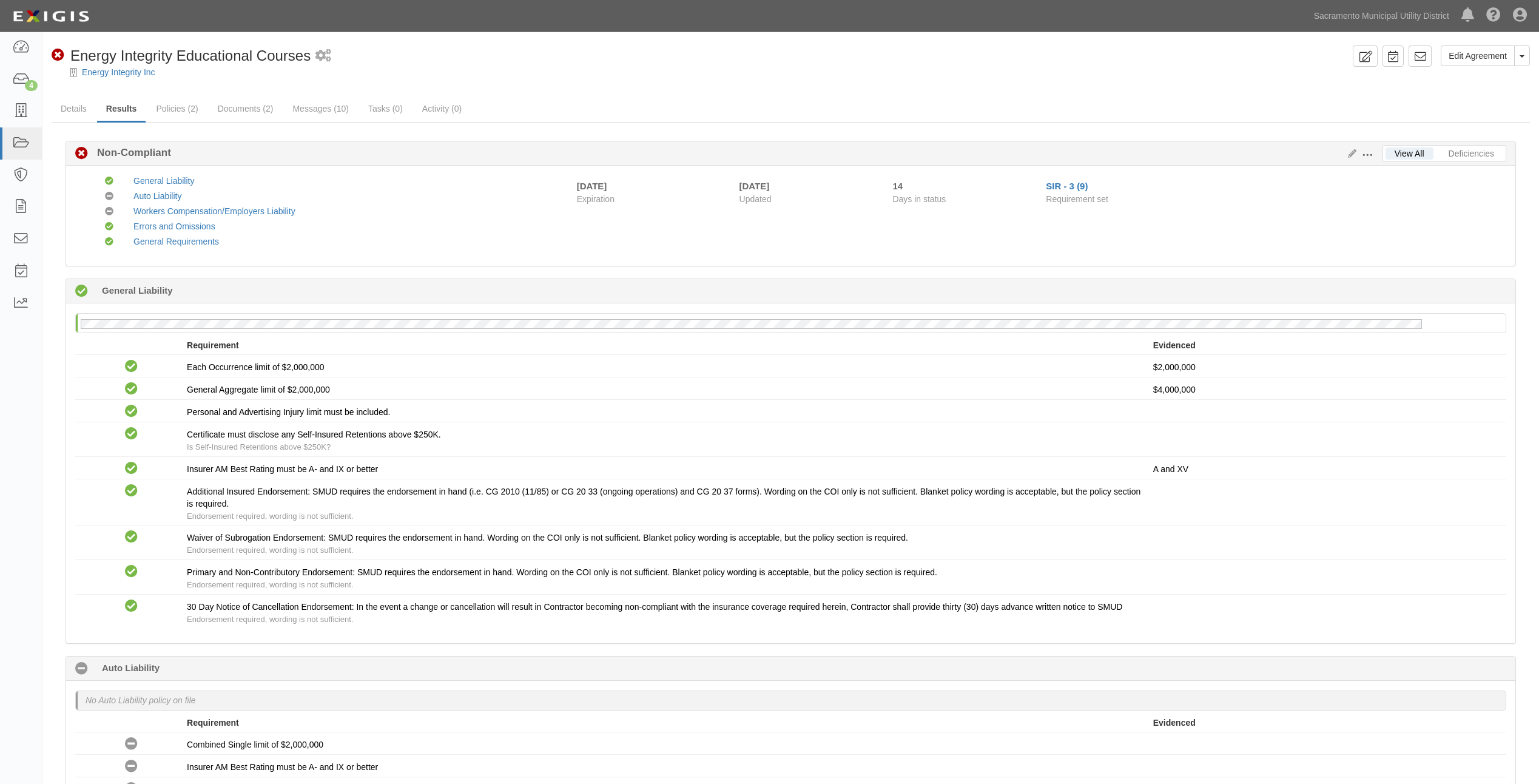
click at [1365, 155] on span at bounding box center [1367, 155] width 11 height 11
click at [1392, 155] on link "Edit Requirements" at bounding box center [1423, 152] width 96 height 22
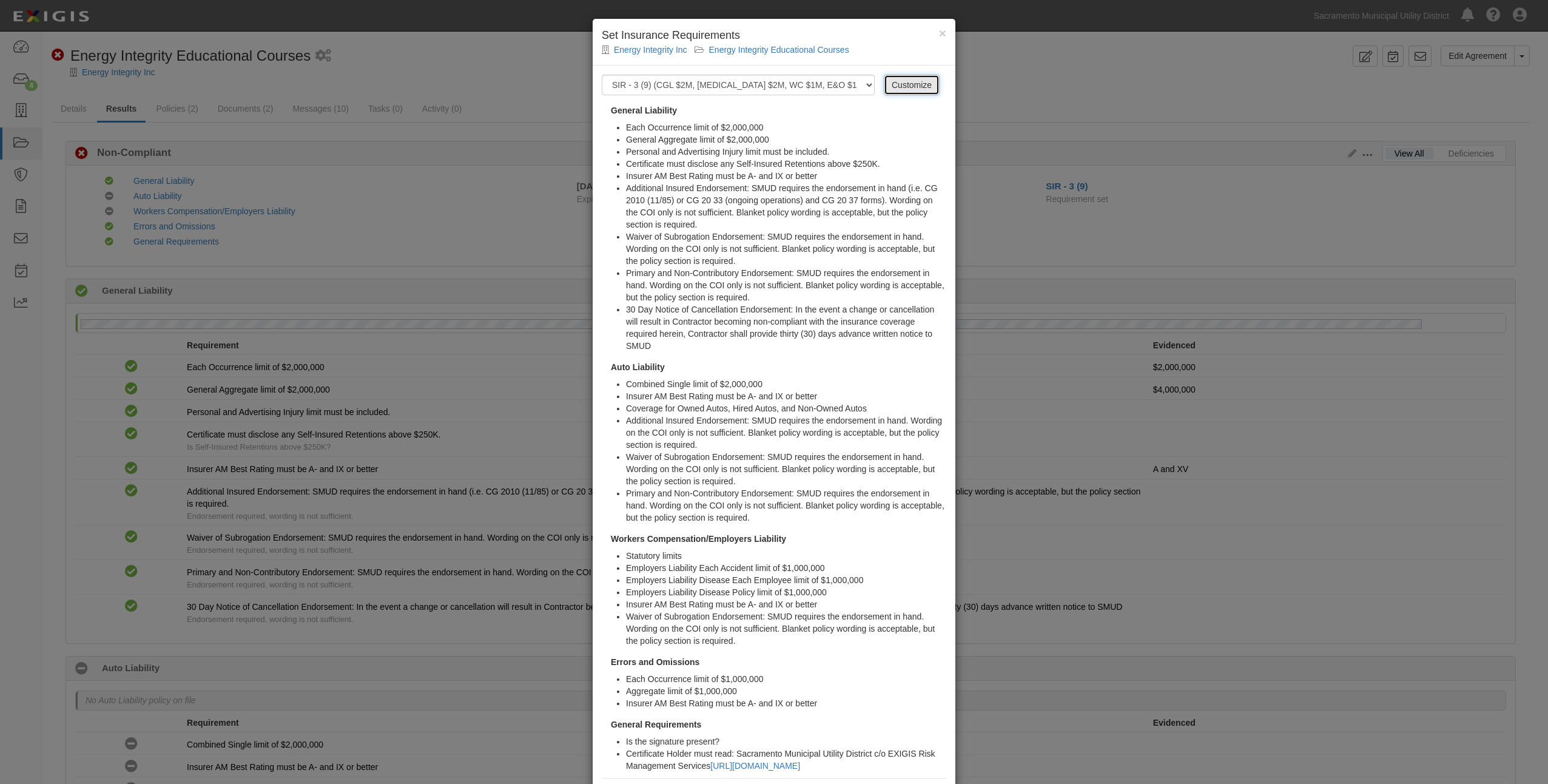
click at [899, 91] on link "Customize" at bounding box center [912, 85] width 56 height 21
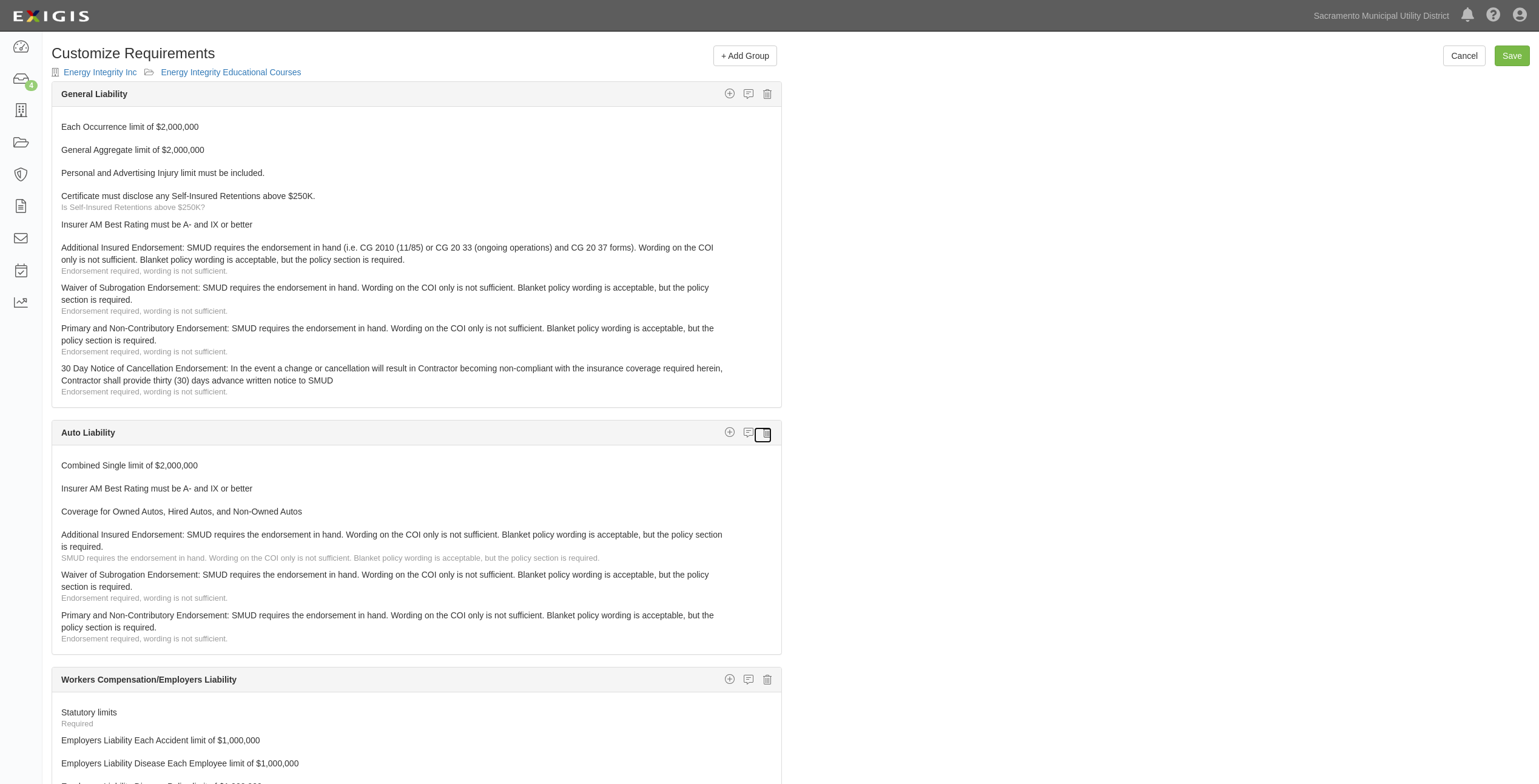
click at [763, 431] on icon at bounding box center [767, 432] width 8 height 11
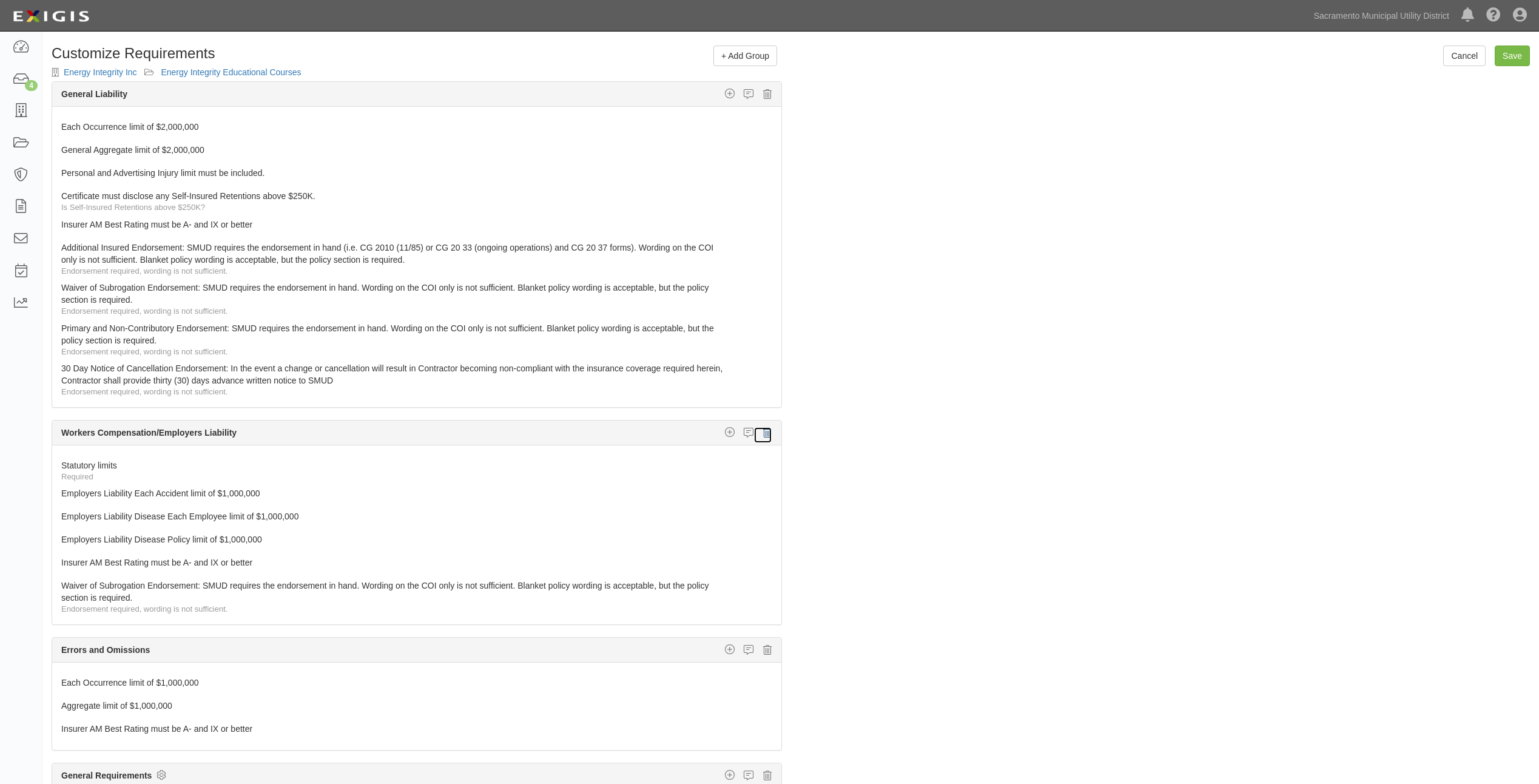
click at [763, 431] on icon at bounding box center [767, 432] width 8 height 11
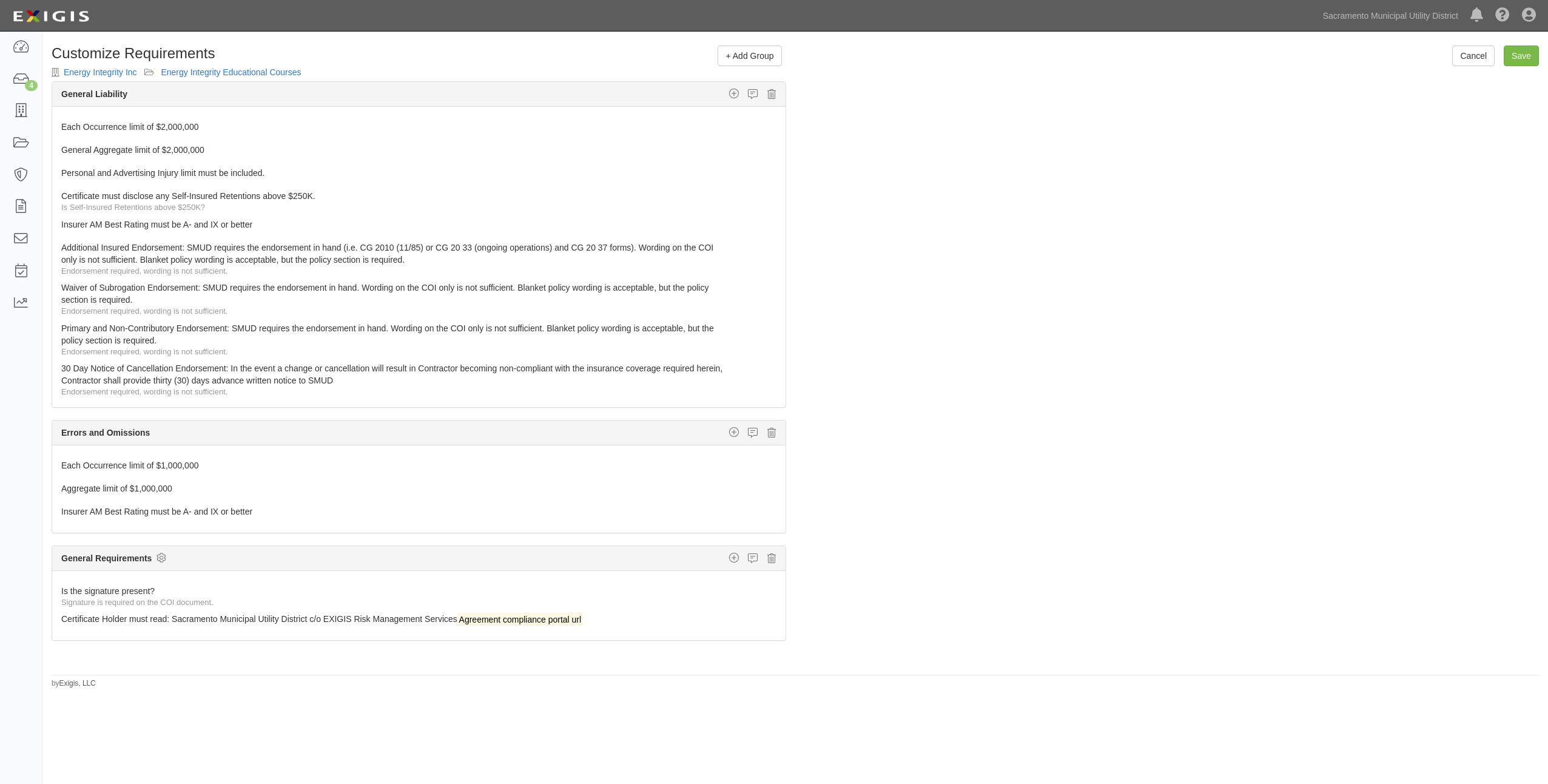
click at [1544, 43] on div "Cancel Save + Add Group General Liability Auto Liability Excess/Umbrella Liabil…" at bounding box center [796, 362] width 1506 height 652
click at [1533, 50] on input "Save" at bounding box center [1521, 56] width 35 height 21
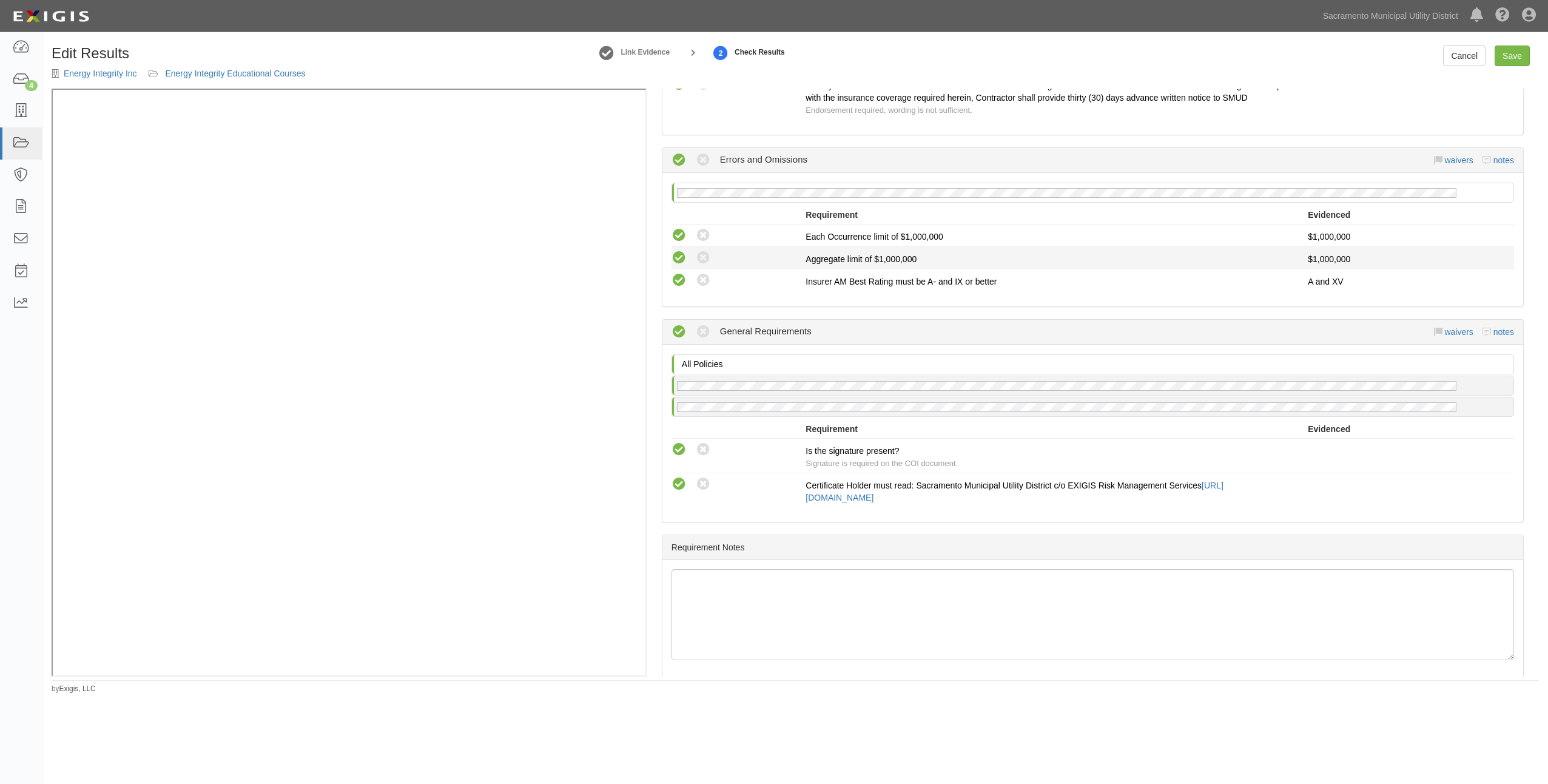
scroll to position [612, 0]
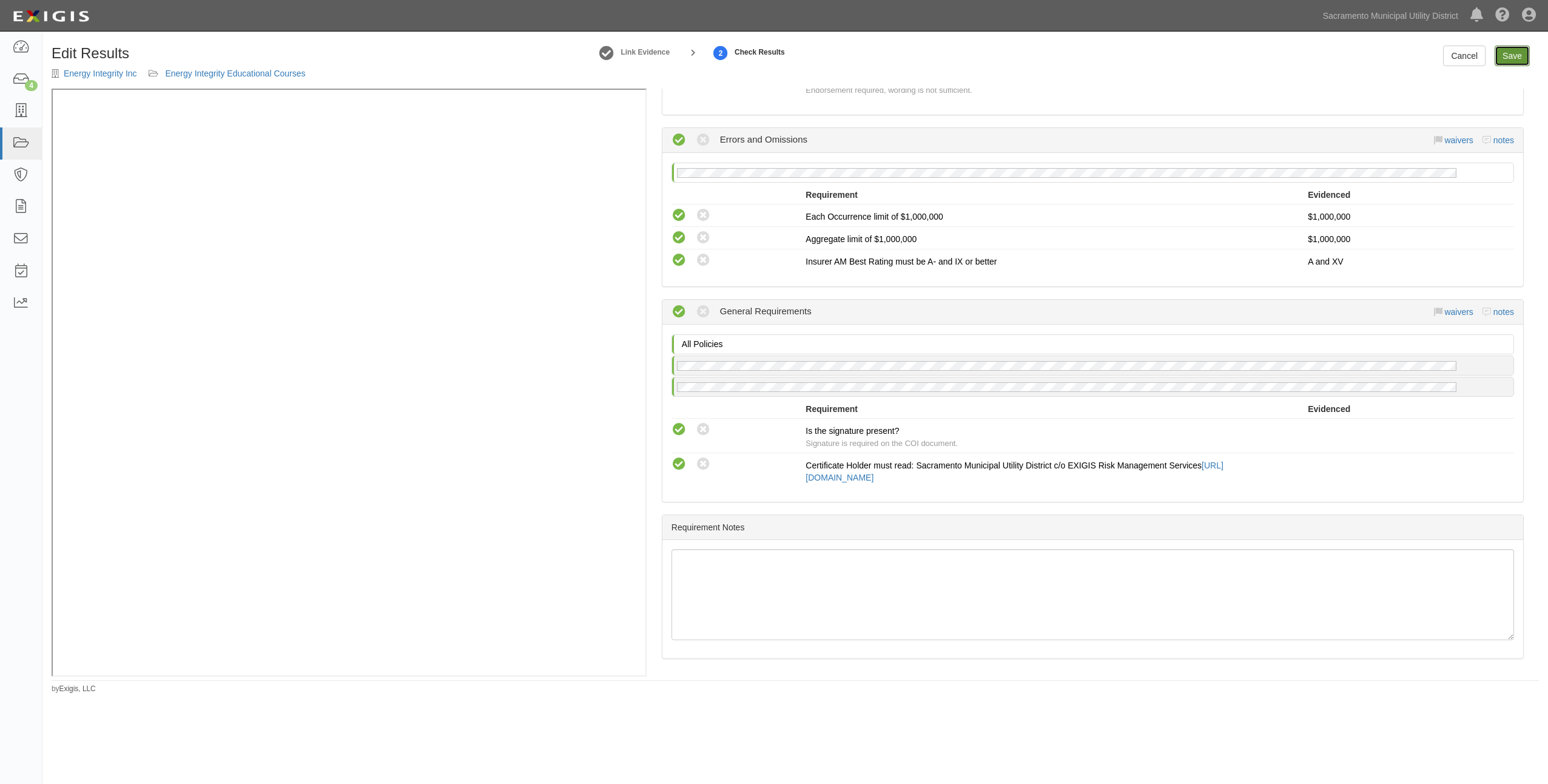
click at [1509, 54] on link "Save" at bounding box center [1512, 56] width 35 height 21
radio input "true"
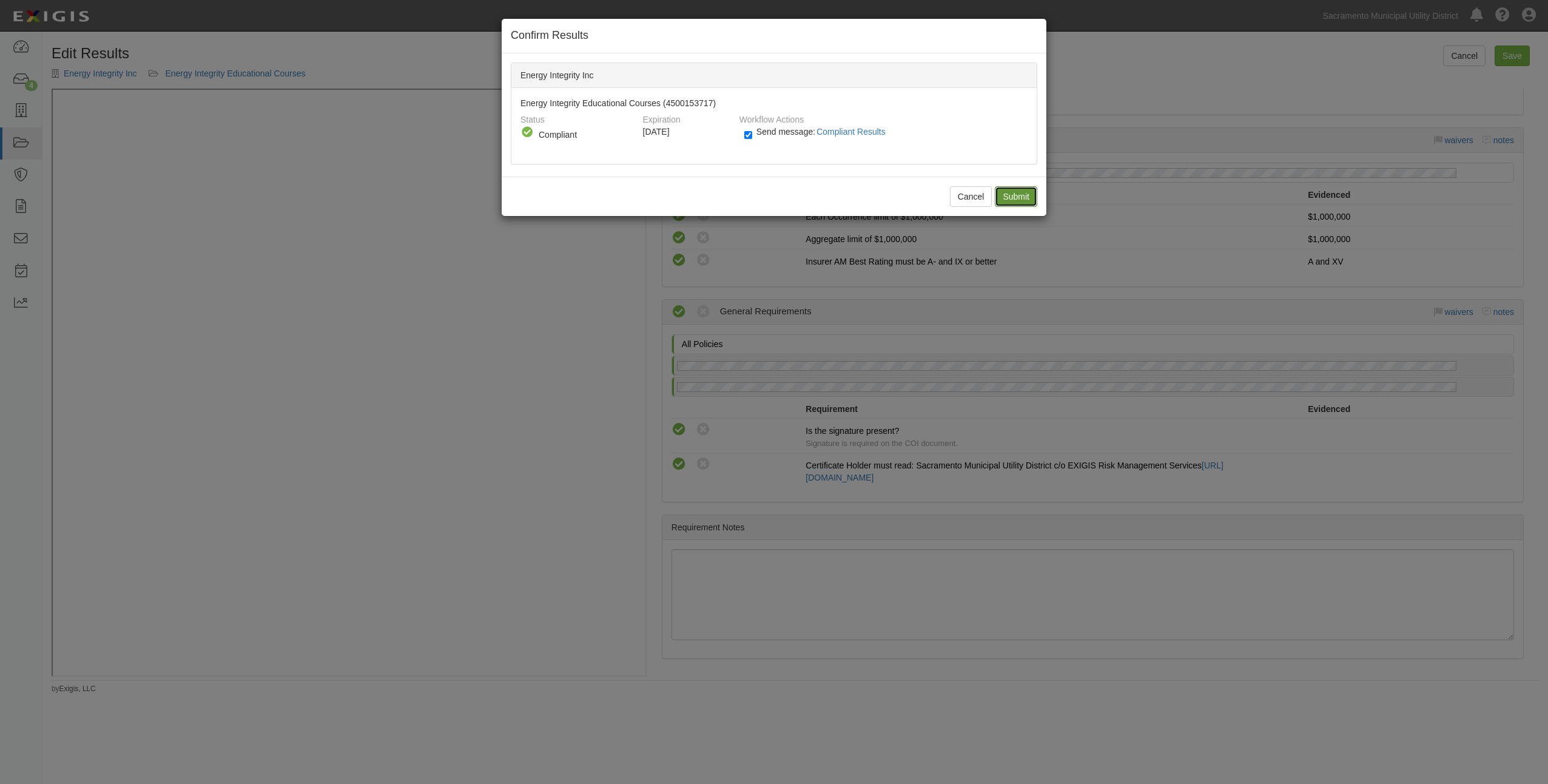
click at [1015, 197] on input "Submit" at bounding box center [1016, 197] width 43 height 21
